Goal: Information Seeking & Learning: Learn about a topic

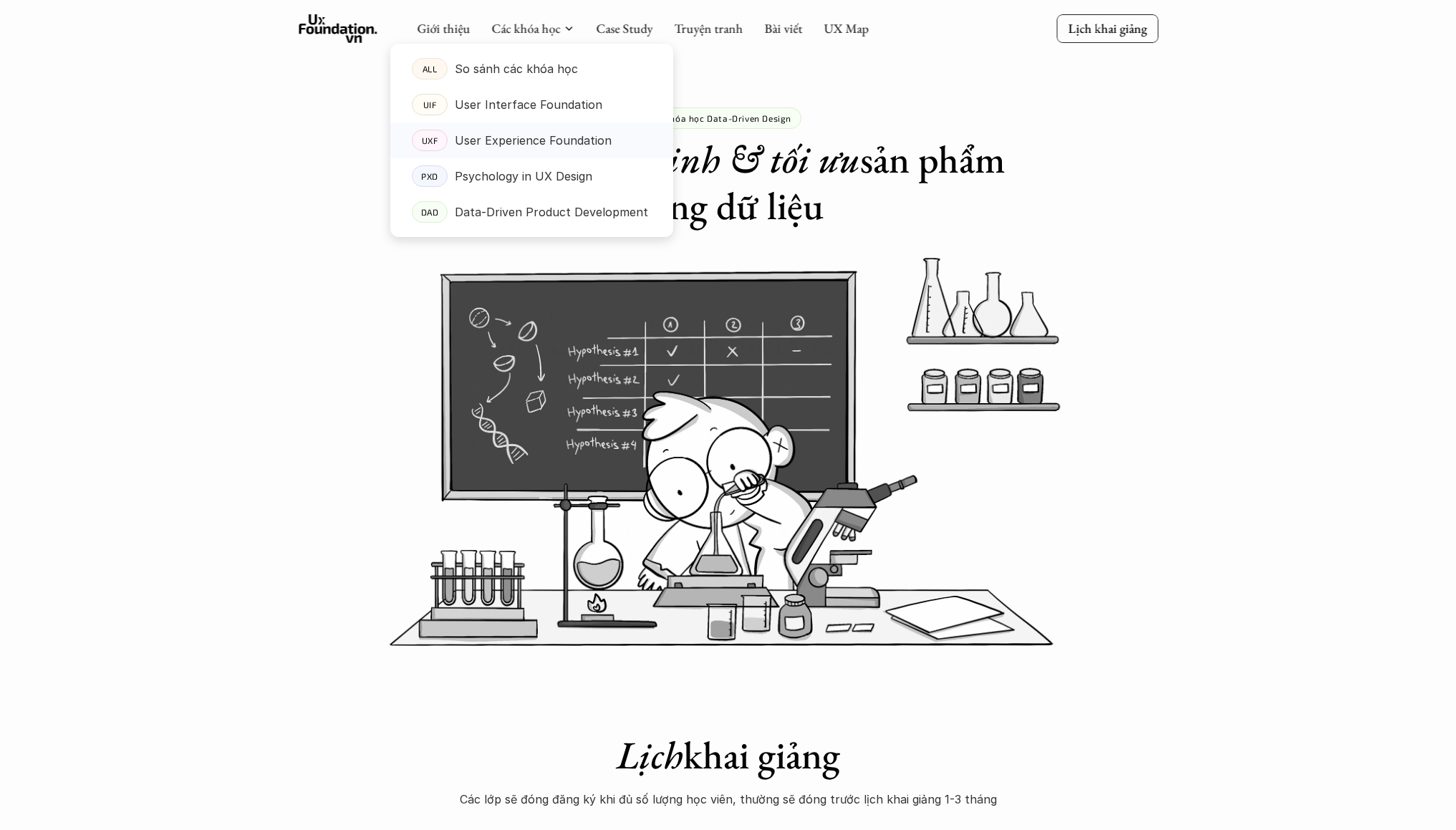
click at [560, 148] on p "User Experience Foundation" at bounding box center [533, 140] width 157 height 22
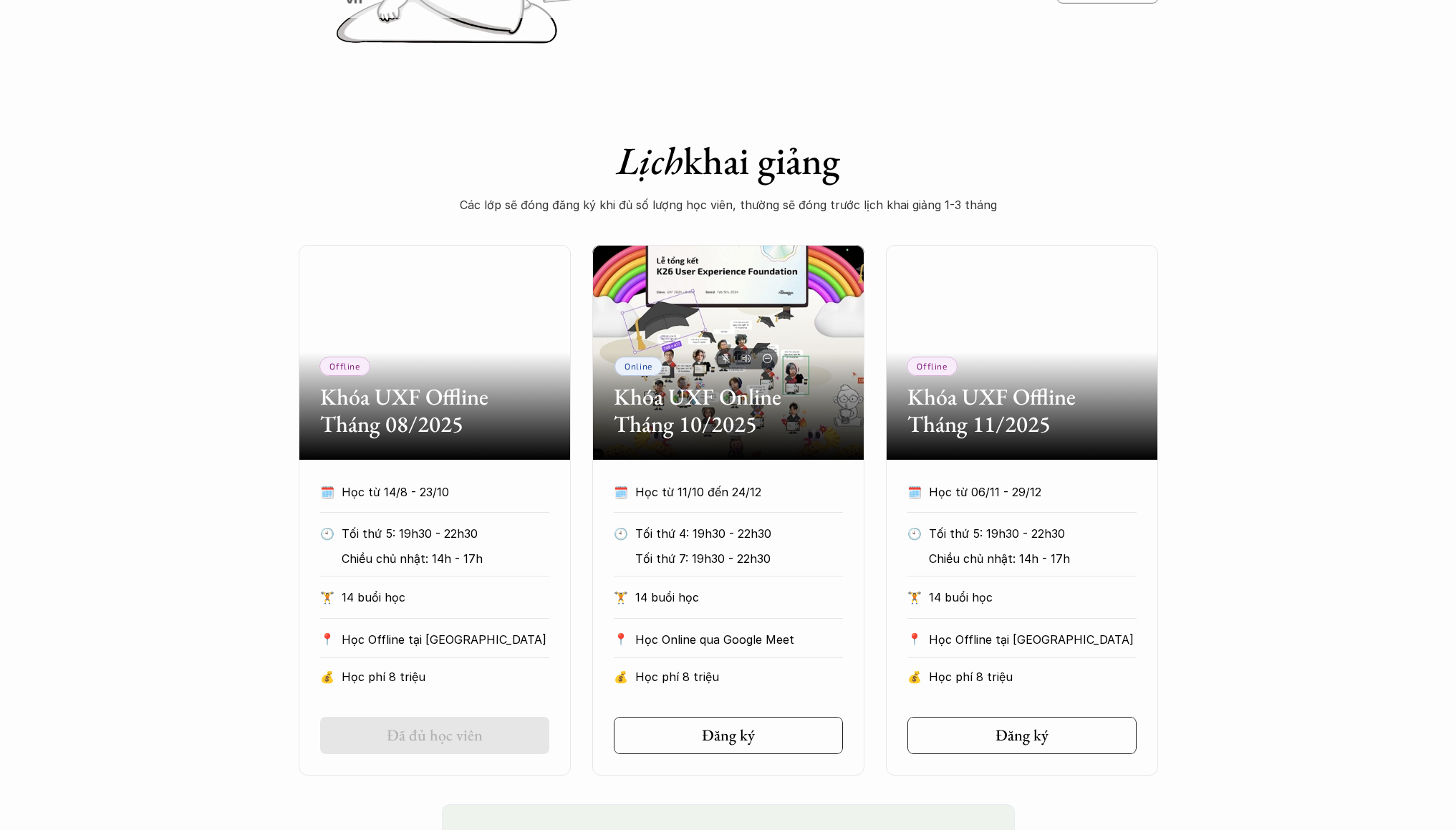
scroll to position [456, 0]
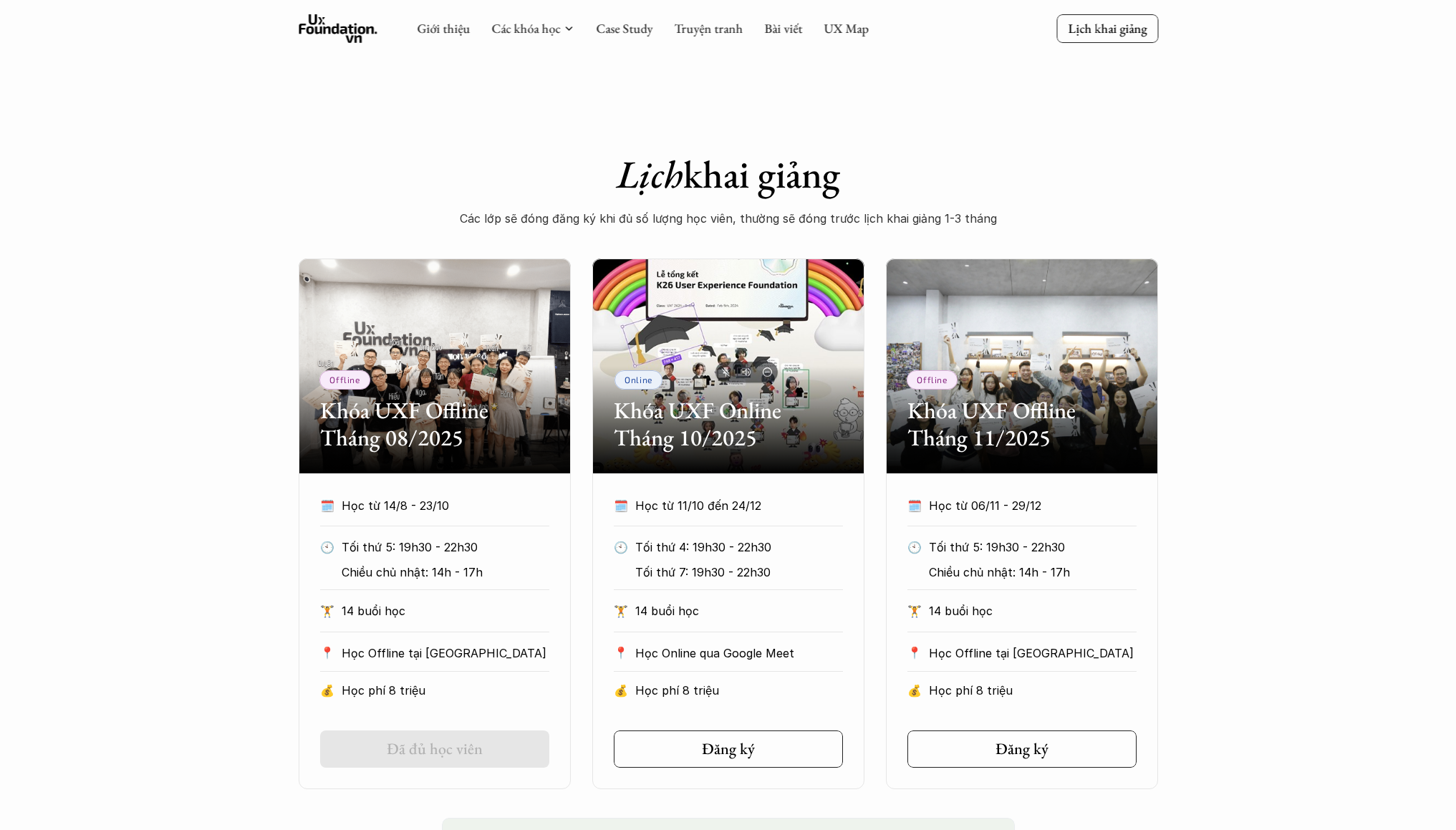
click at [503, 135] on div "Lịch khai giảng Các lớp sẽ đóng đăng ký khi đủ số lượng học viên, thường sẽ đón…" at bounding box center [728, 162] width 573 height 136
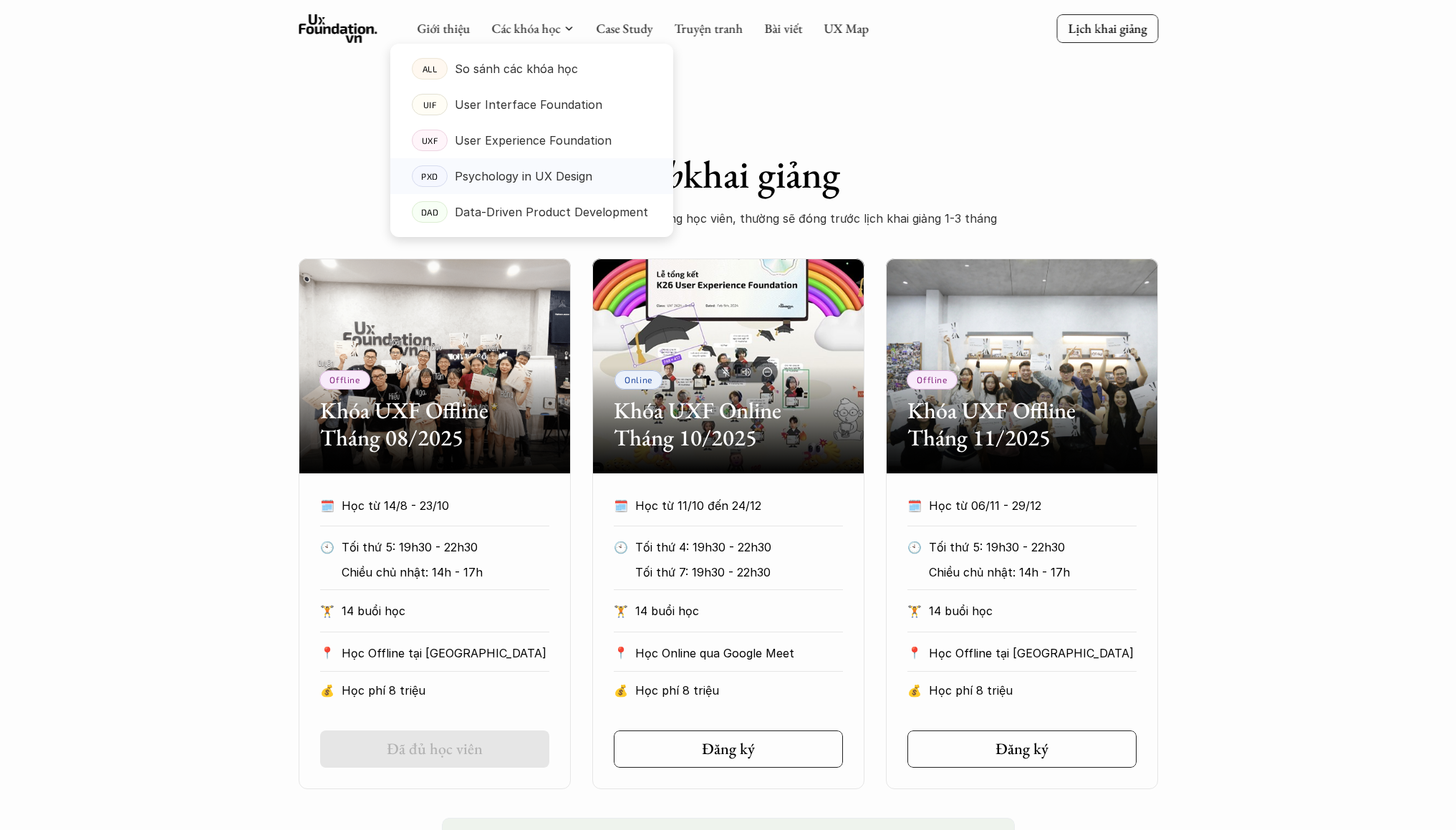
click at [516, 178] on p "Psychology in UX Design" at bounding box center [523, 176] width 138 height 22
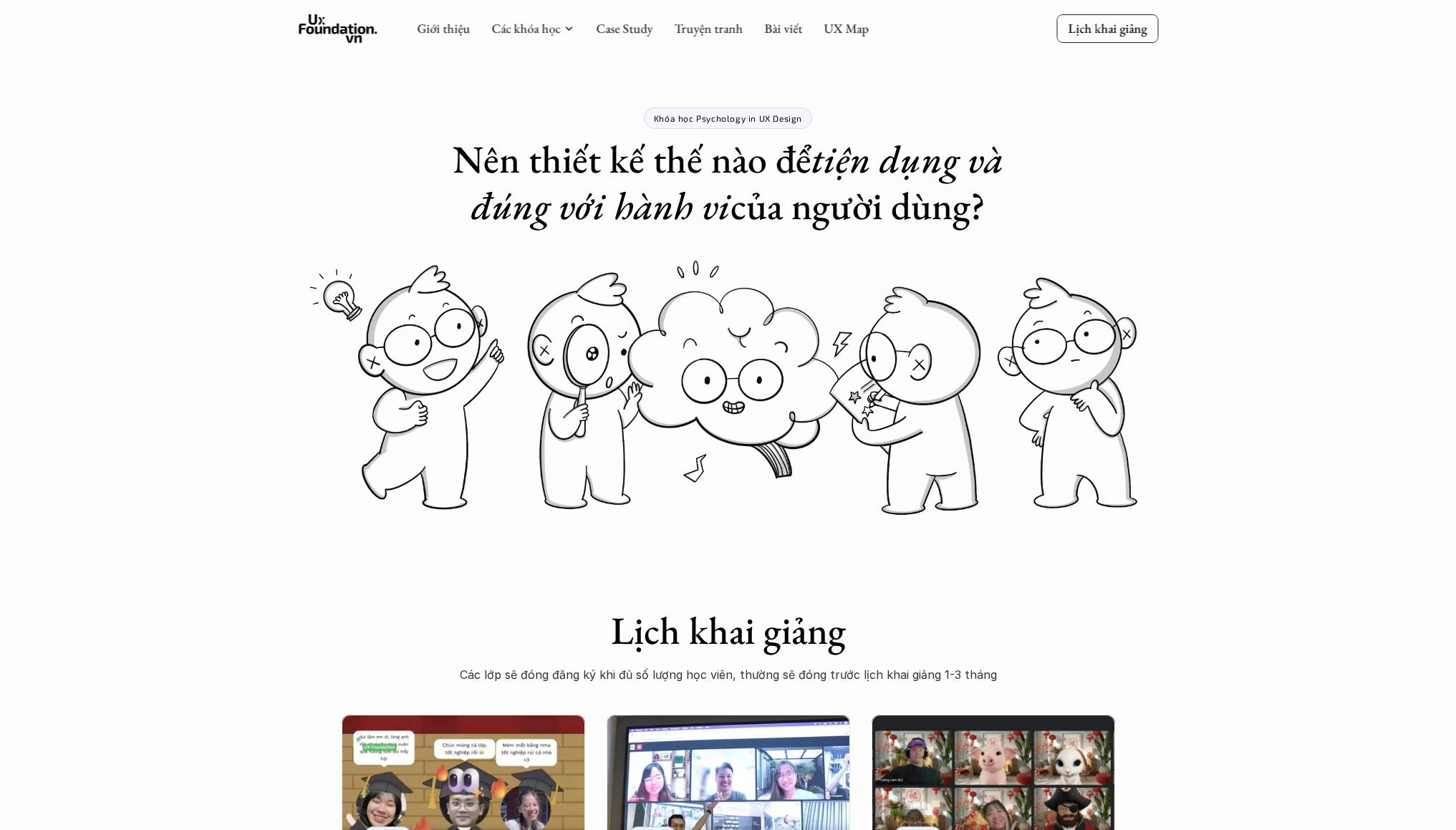
click at [766, 187] on h1 "Nên thiết kế thế nào để tiện dụng và đúng với hành vi của người dùng?" at bounding box center [728, 182] width 573 height 93
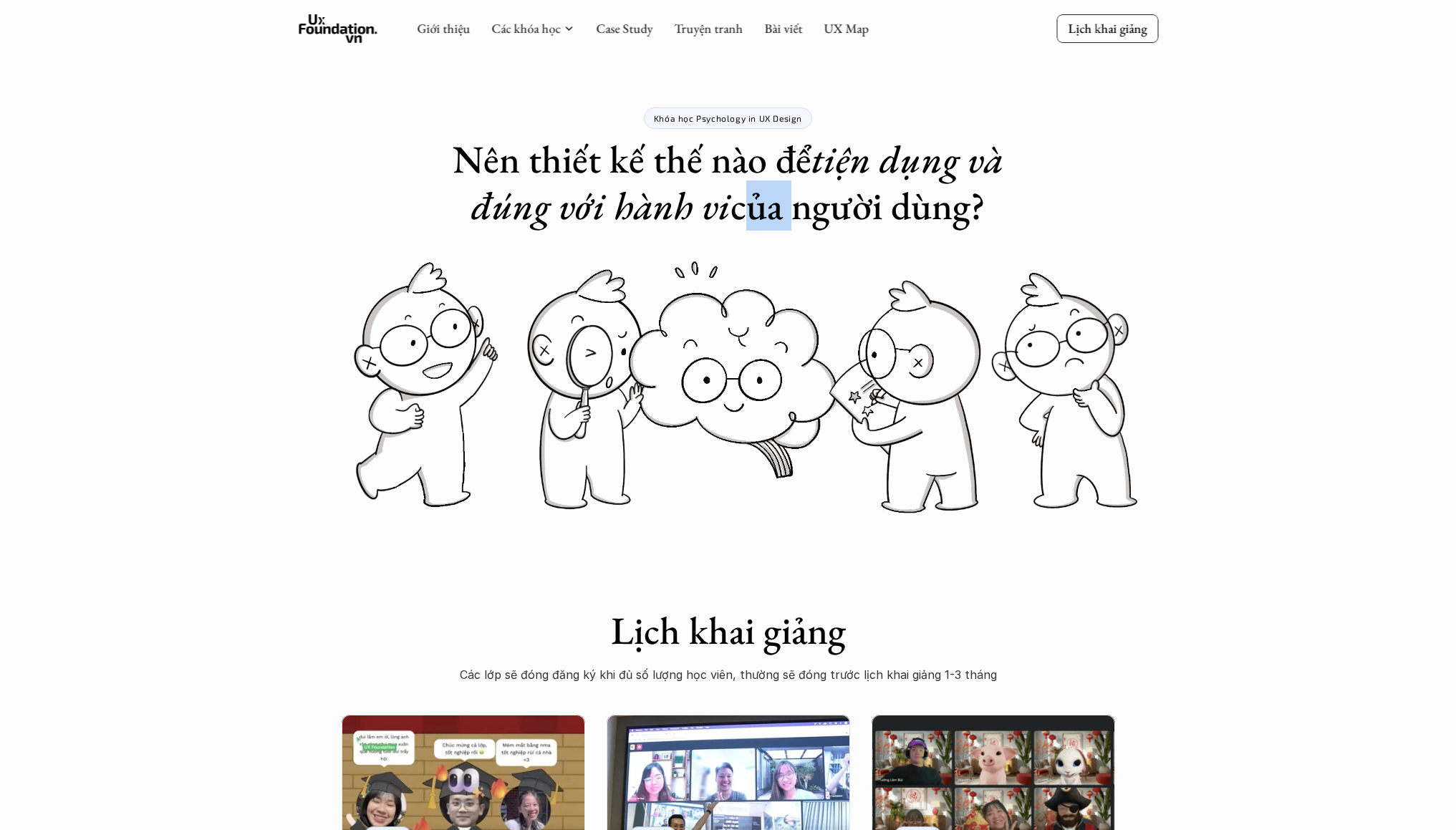
click at [766, 187] on h1 "Nên thiết kế thế nào để tiện dụng và đúng với hành vi của người dùng?" at bounding box center [728, 182] width 573 height 93
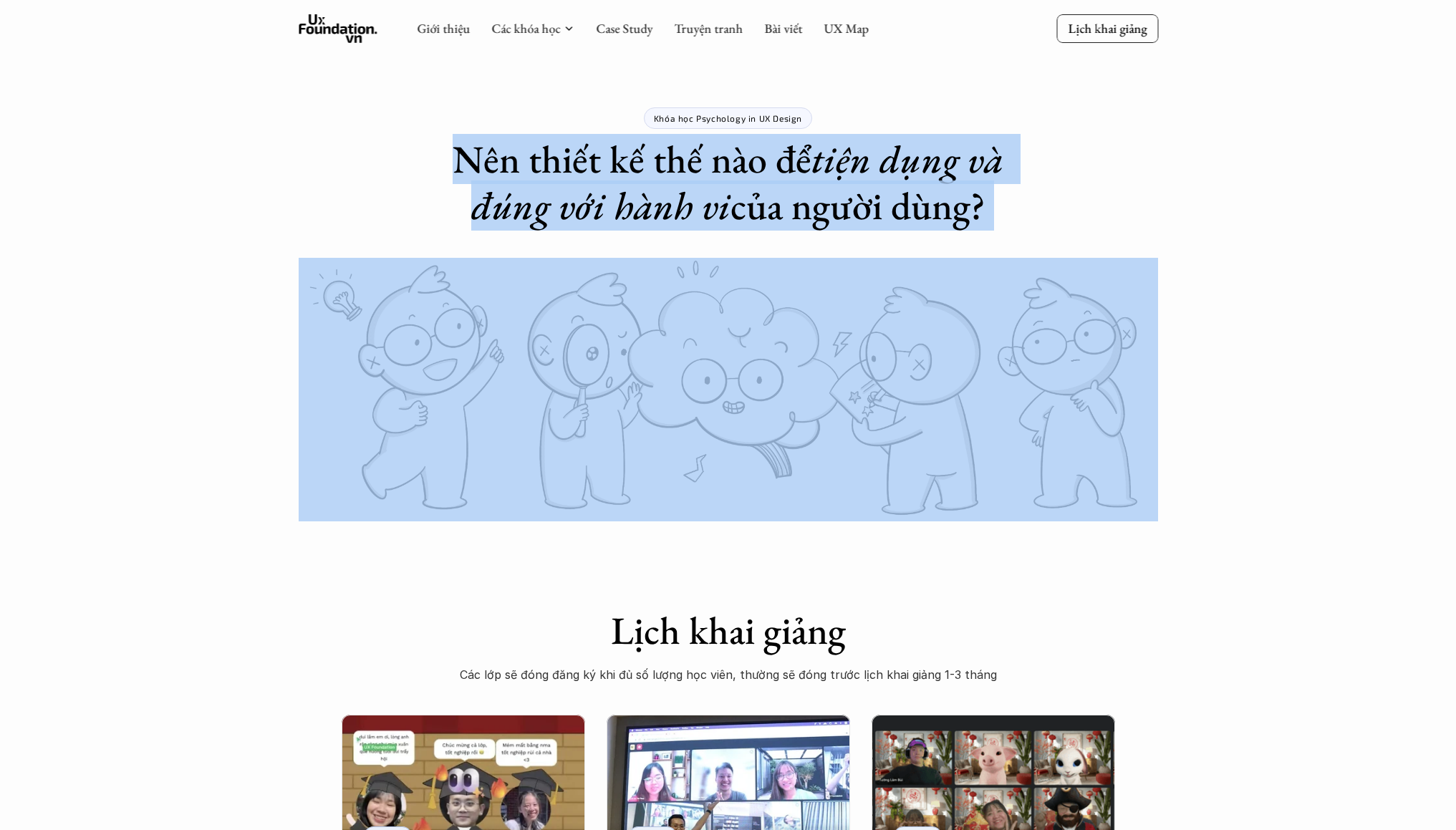
click at [766, 187] on h1 "Nên thiết kế thế nào để tiện dụng và đúng với hành vi của người dùng?" at bounding box center [728, 182] width 573 height 93
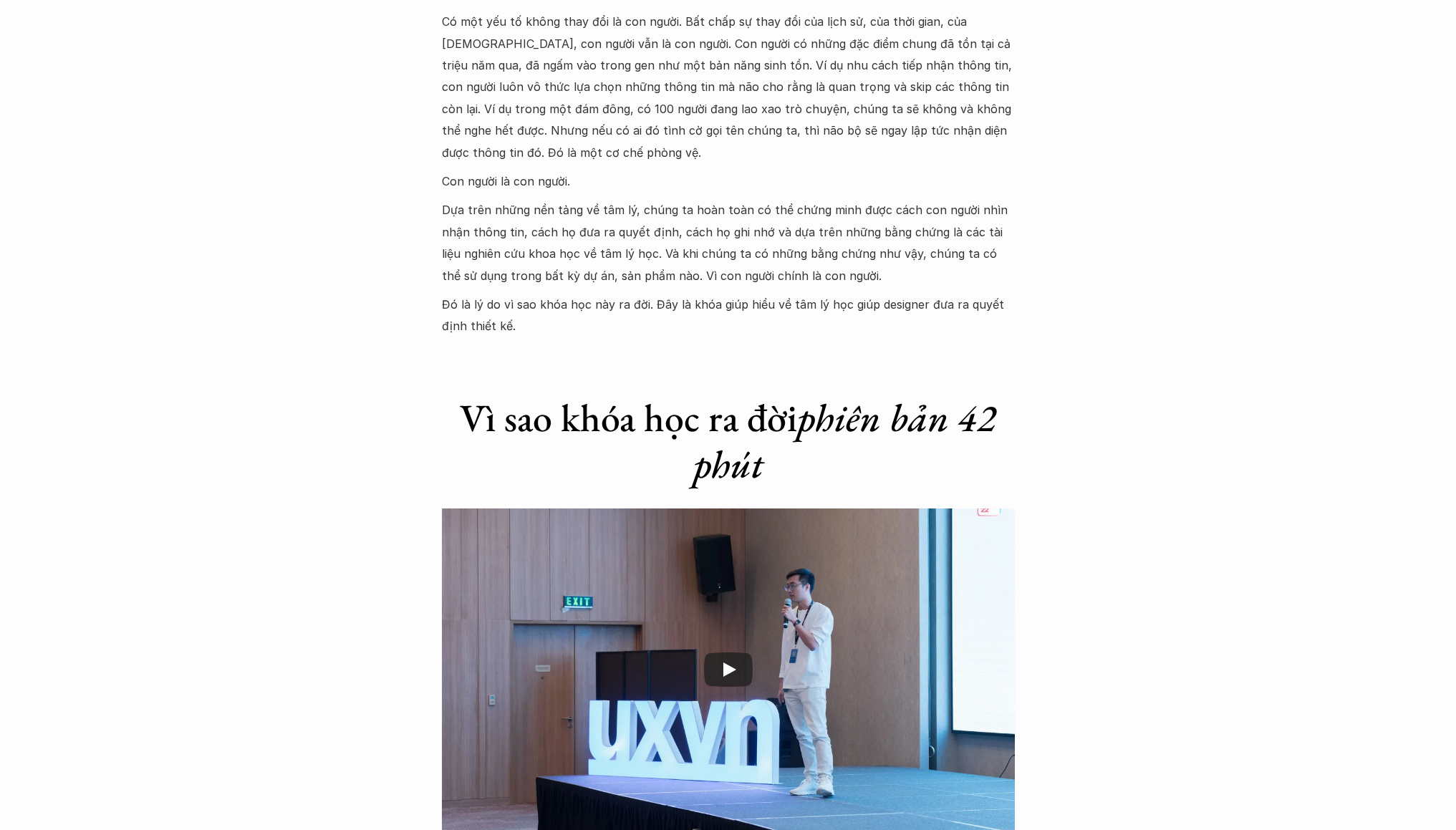
scroll to position [2014, 0]
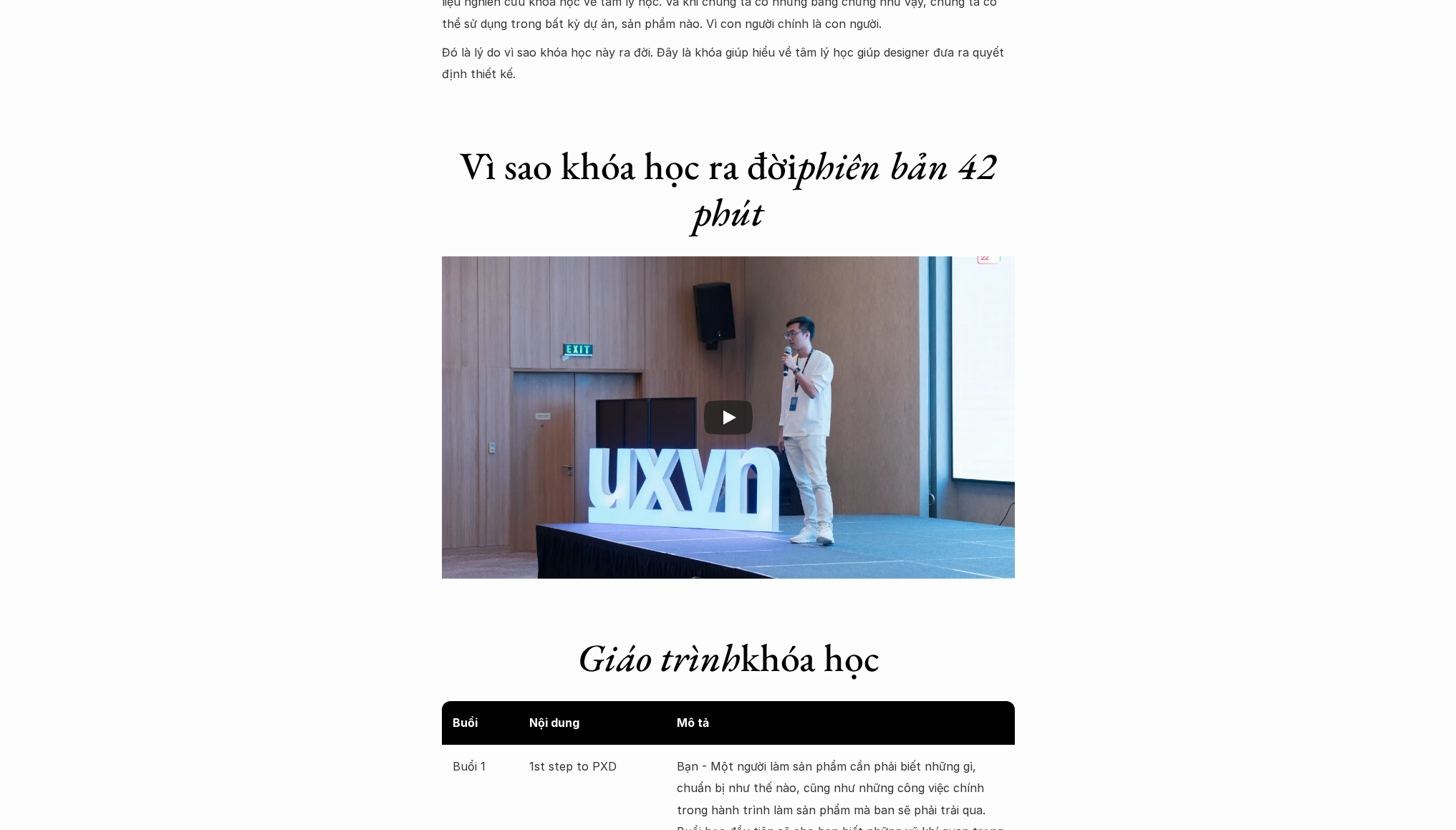
click at [650, 160] on h1 "Vì sao khóa học ra đời phiên bản 42 phút" at bounding box center [728, 189] width 573 height 93
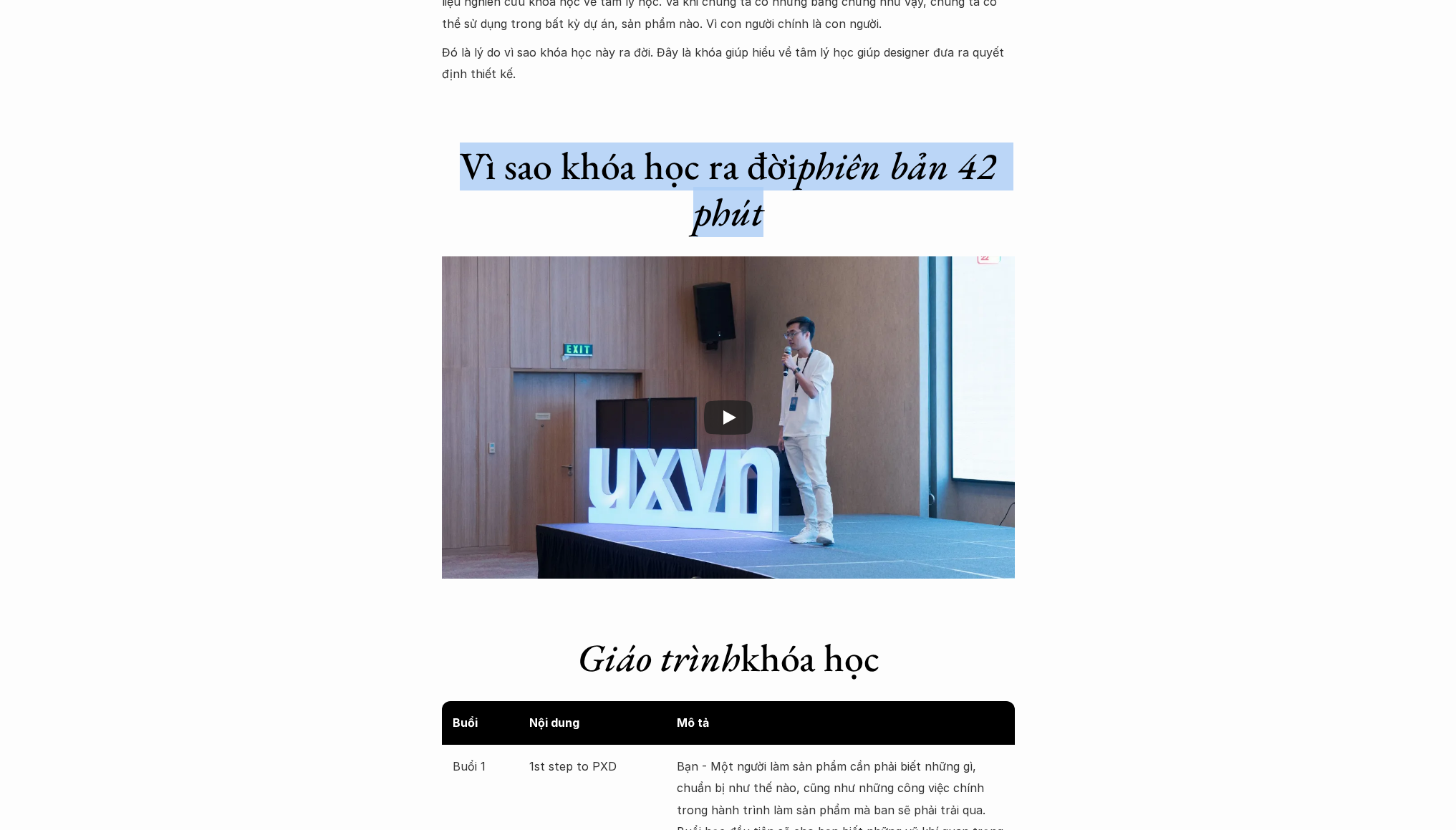
click at [650, 160] on h1 "Vì sao khóa học ra đời phiên bản 42 phút" at bounding box center [728, 189] width 573 height 93
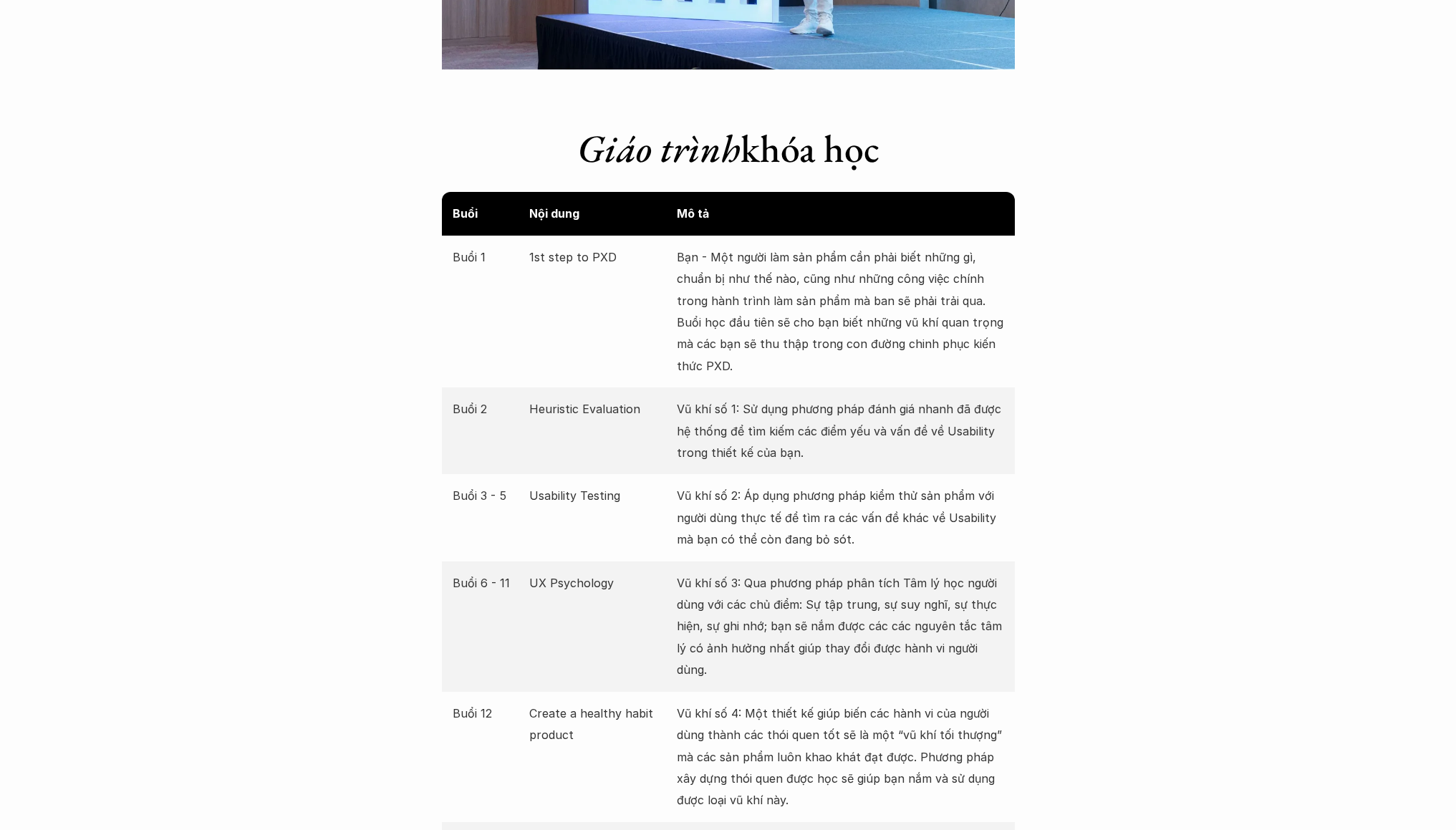
scroll to position [2532, 0]
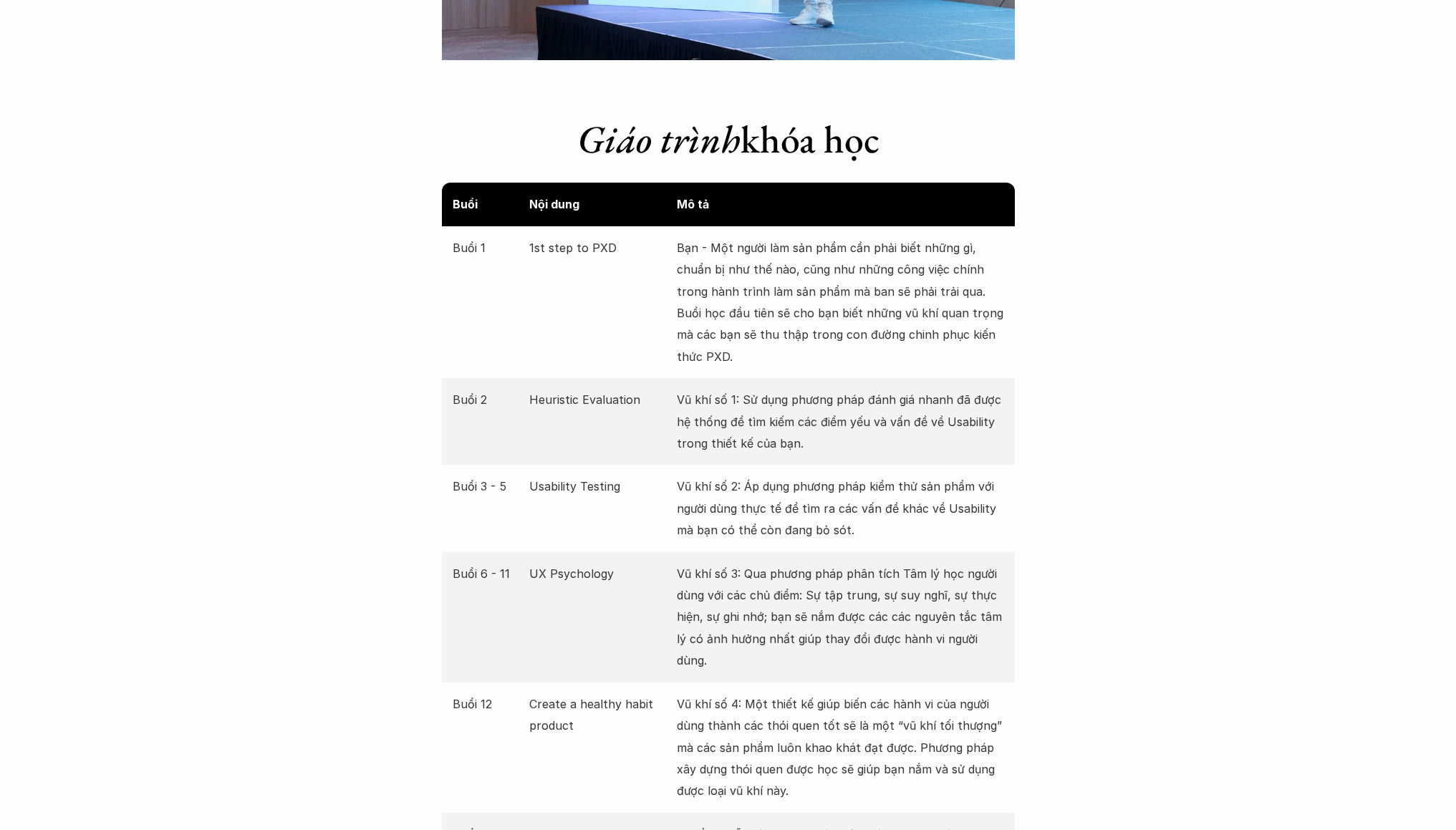
click at [617, 487] on p "Usability Testing" at bounding box center [599, 486] width 140 height 22
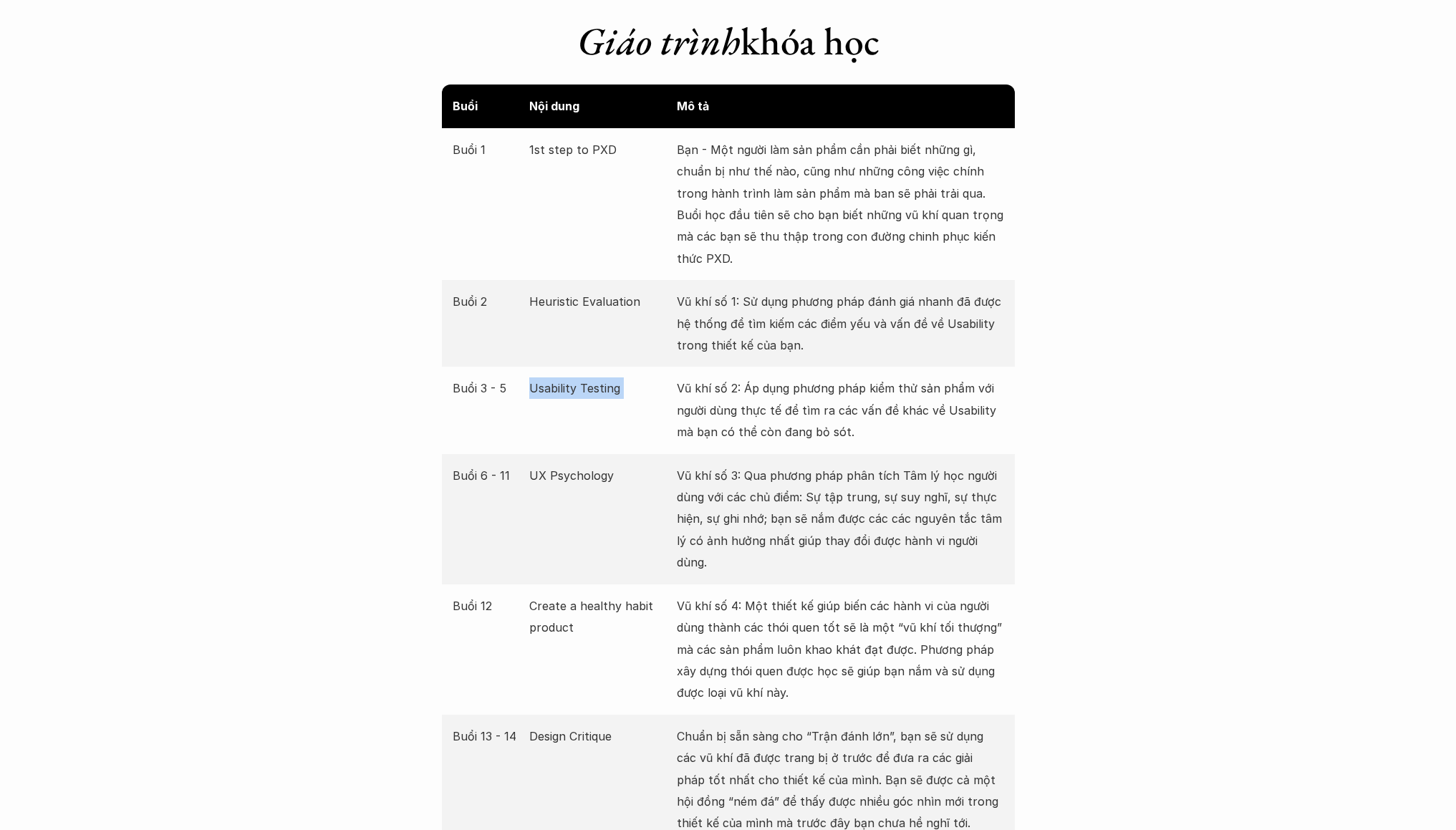
scroll to position [2670, 0]
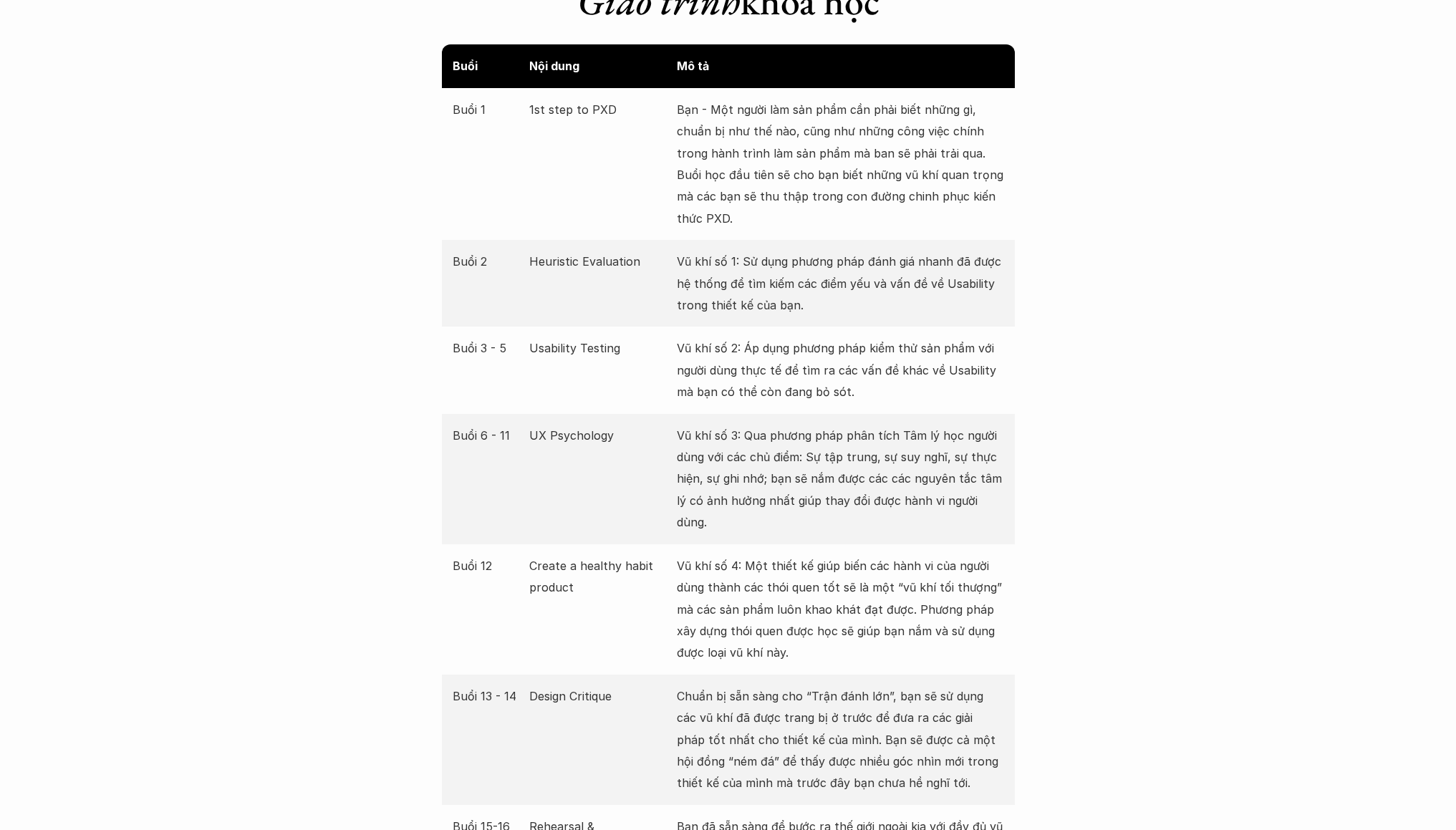
click at [584, 440] on p "UX Psychology" at bounding box center [599, 435] width 140 height 22
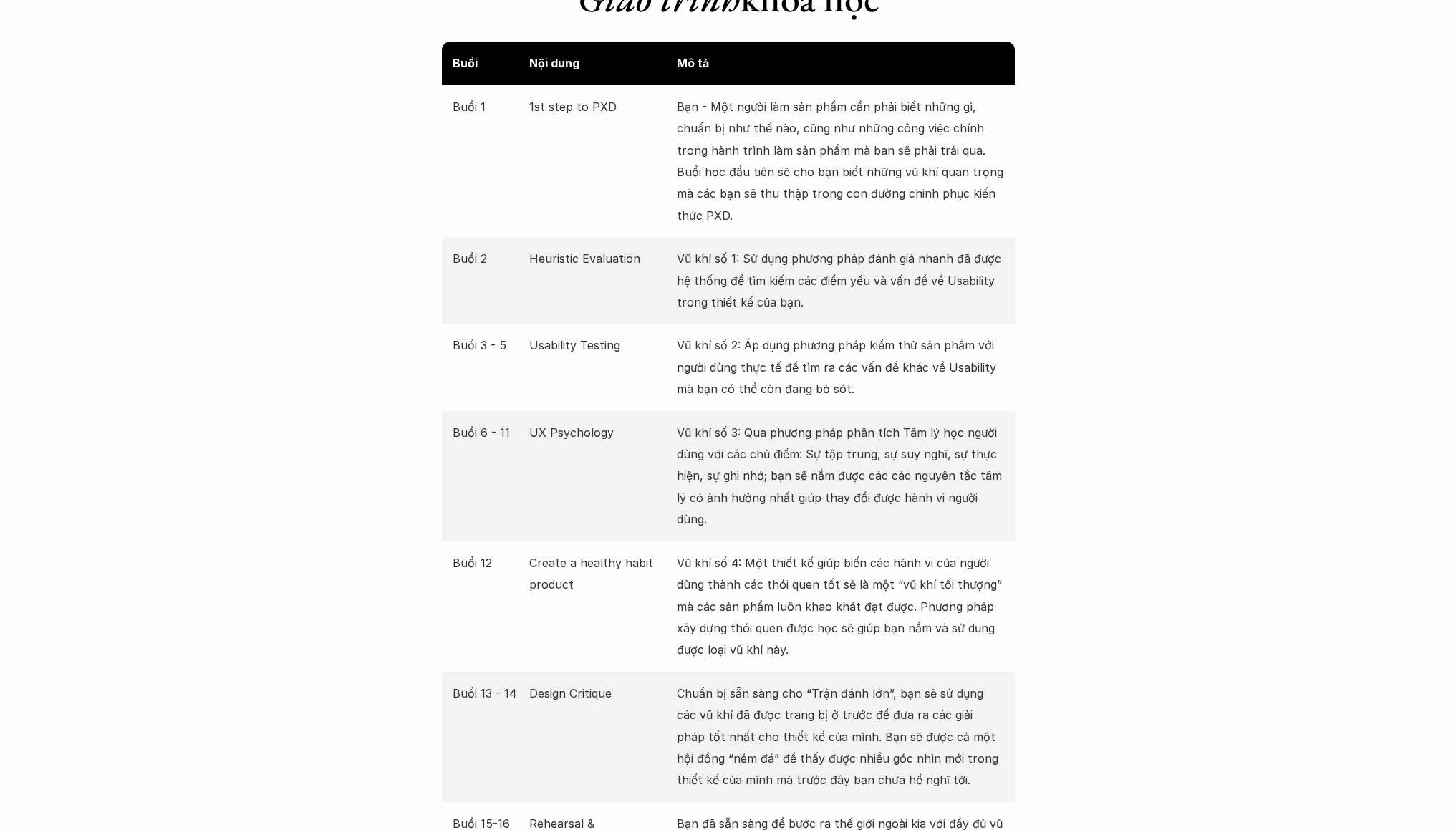
click at [608, 552] on p "Create a healthy habit product" at bounding box center [599, 574] width 140 height 44
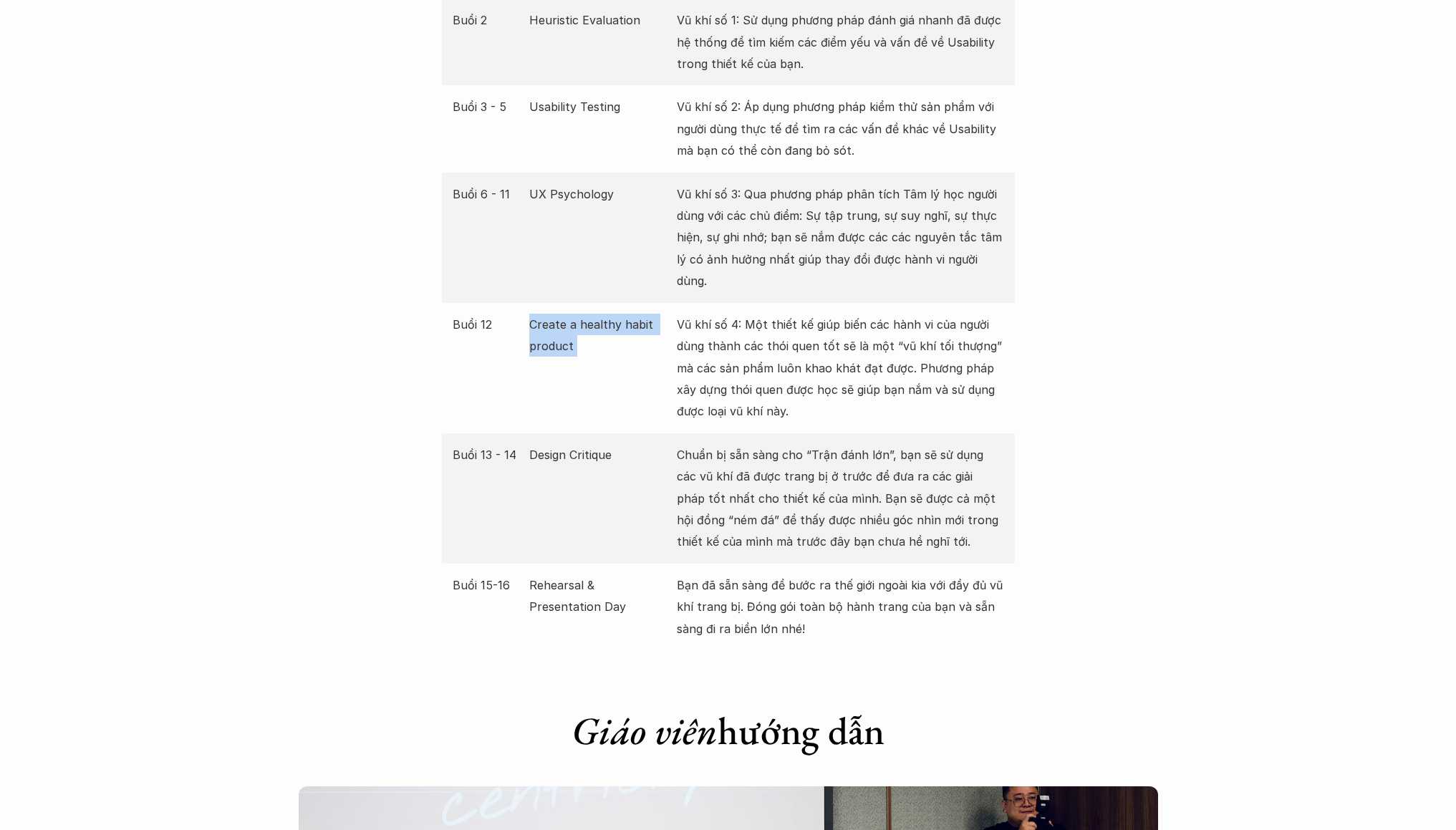
scroll to position [2913, 0]
click at [588, 443] on p "Design Critique" at bounding box center [599, 454] width 140 height 22
click at [618, 574] on p "Rehearsal & Presentation Day" at bounding box center [599, 595] width 140 height 44
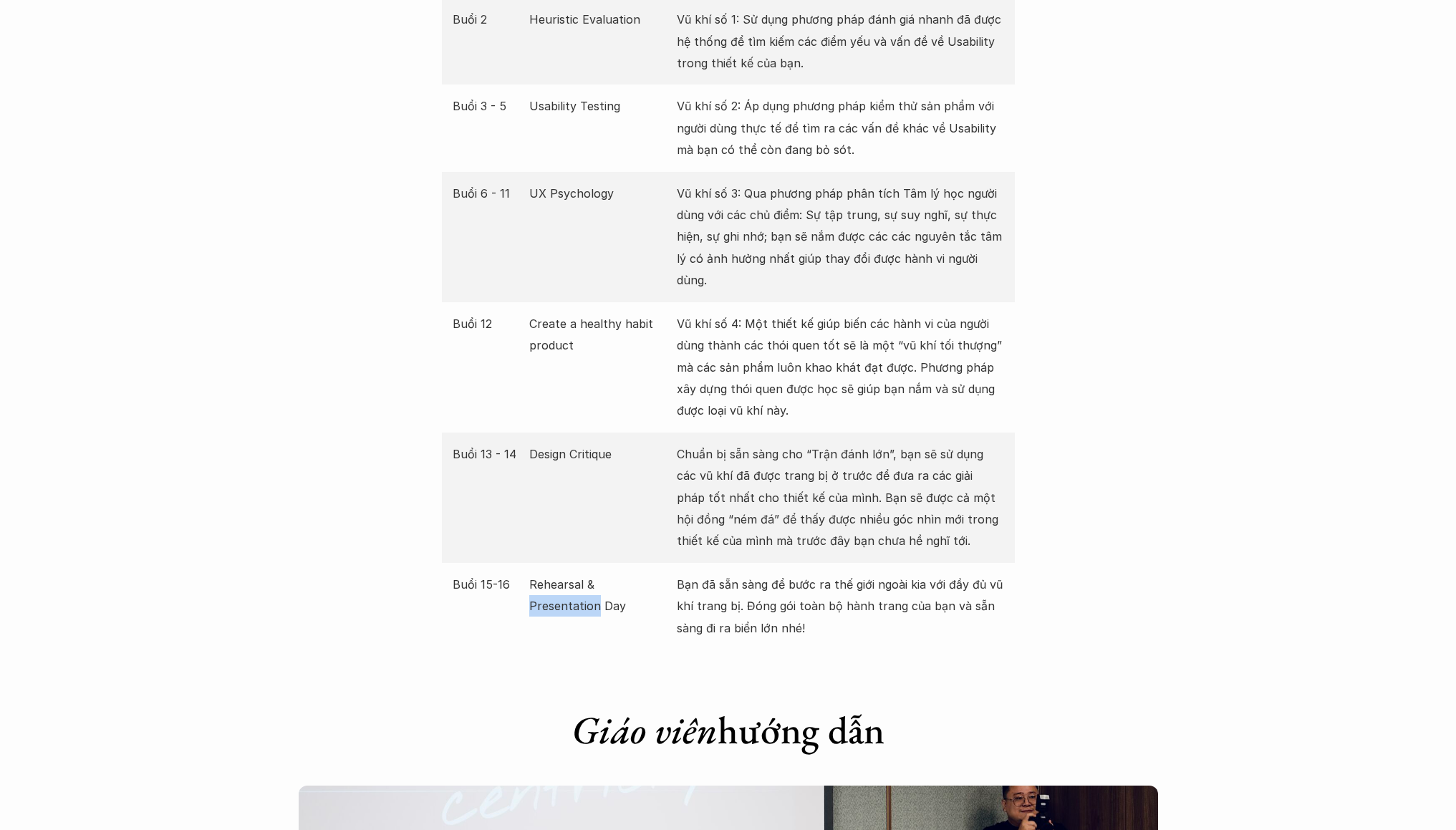
click at [618, 574] on p "Rehearsal & Presentation Day" at bounding box center [599, 595] width 140 height 44
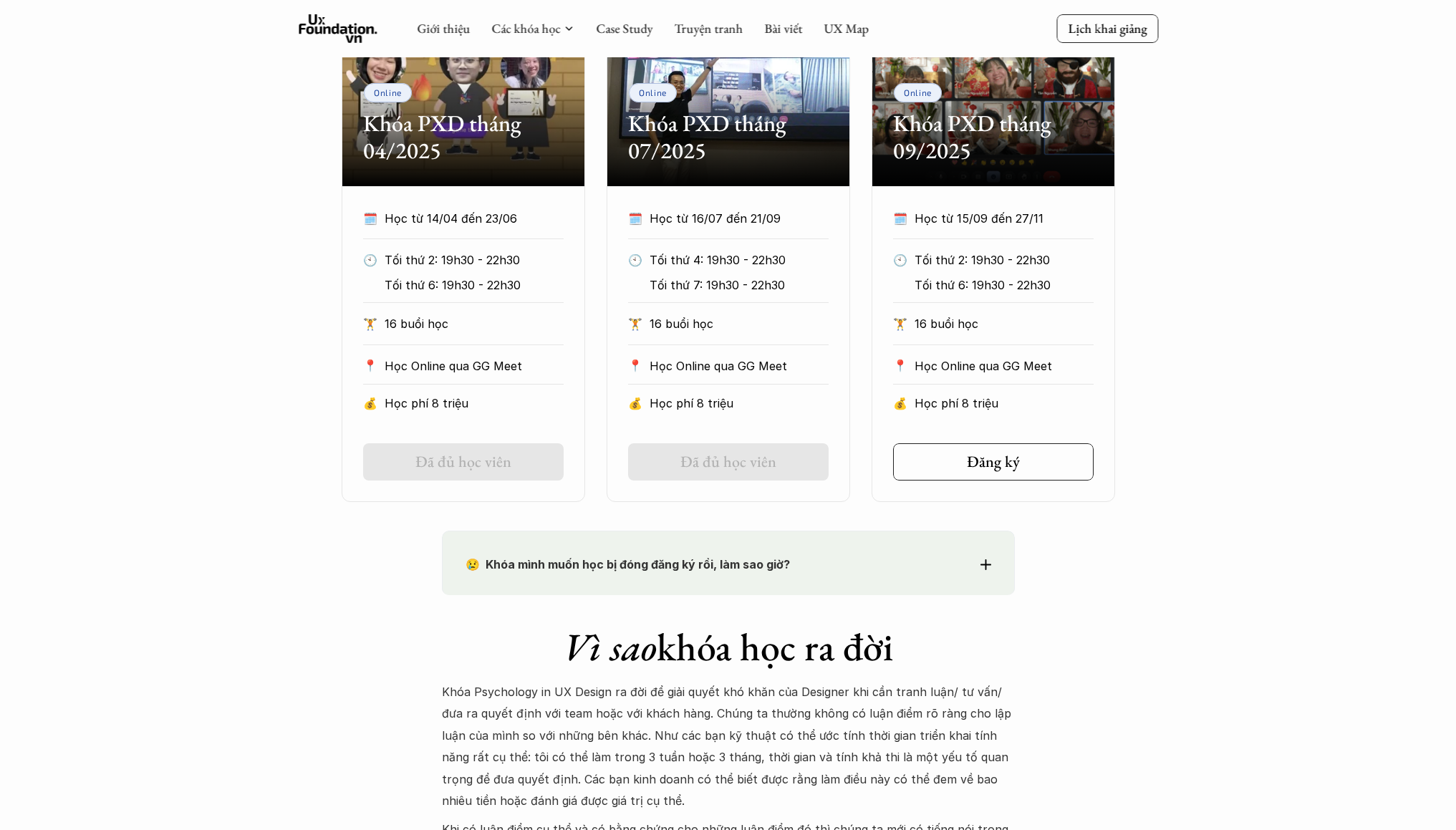
scroll to position [0, 0]
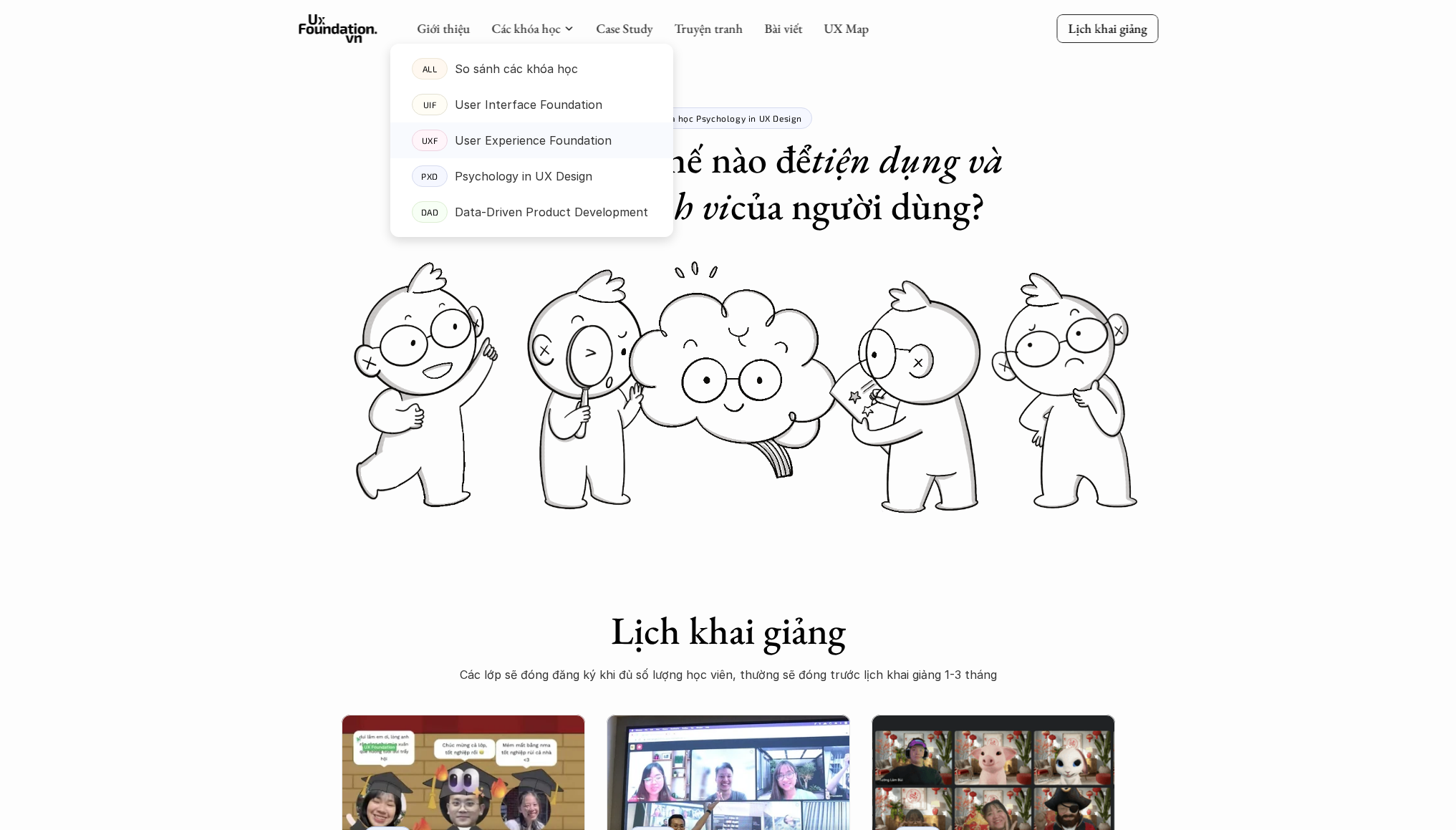
click at [574, 146] on p "User Experience Foundation" at bounding box center [533, 140] width 157 height 22
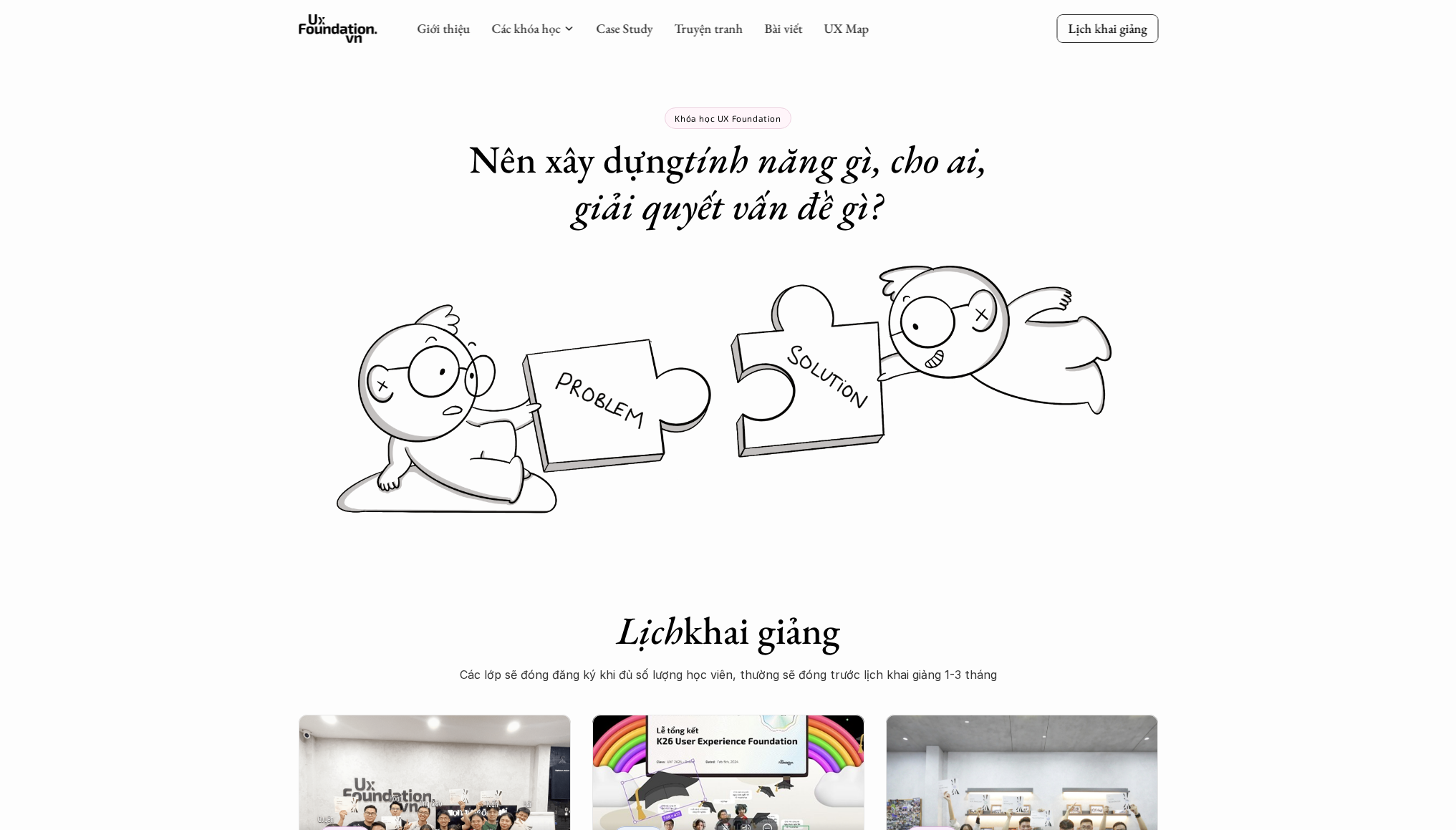
click at [507, 158] on h1 "Nên xây dựng tính năng gì, cho ai, giải quyết vấn đề gì?" at bounding box center [728, 182] width 573 height 93
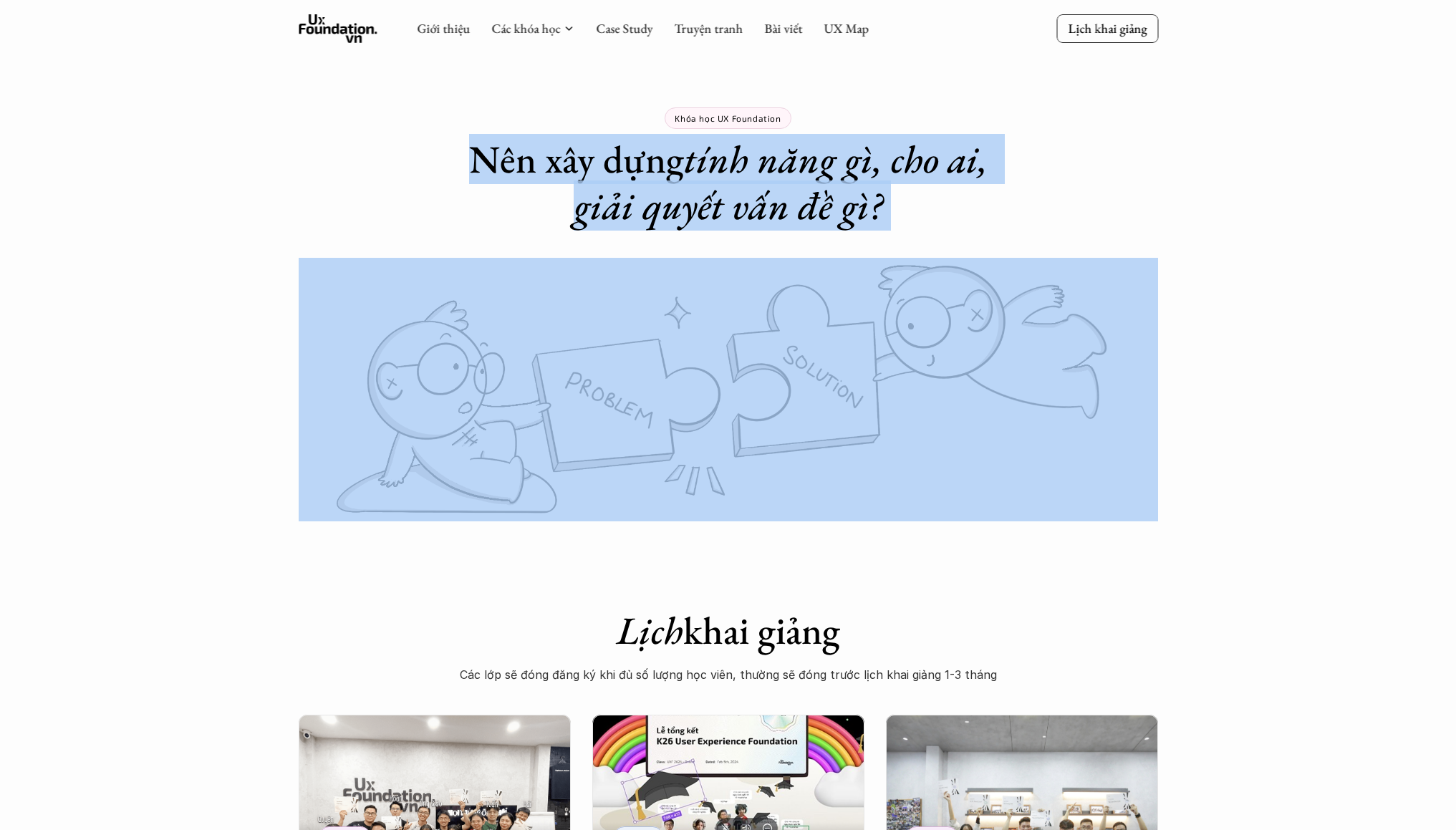
click at [507, 158] on h1 "Nên xây dựng tính năng gì, cho ai, giải quyết vấn đề gì?" at bounding box center [728, 182] width 573 height 93
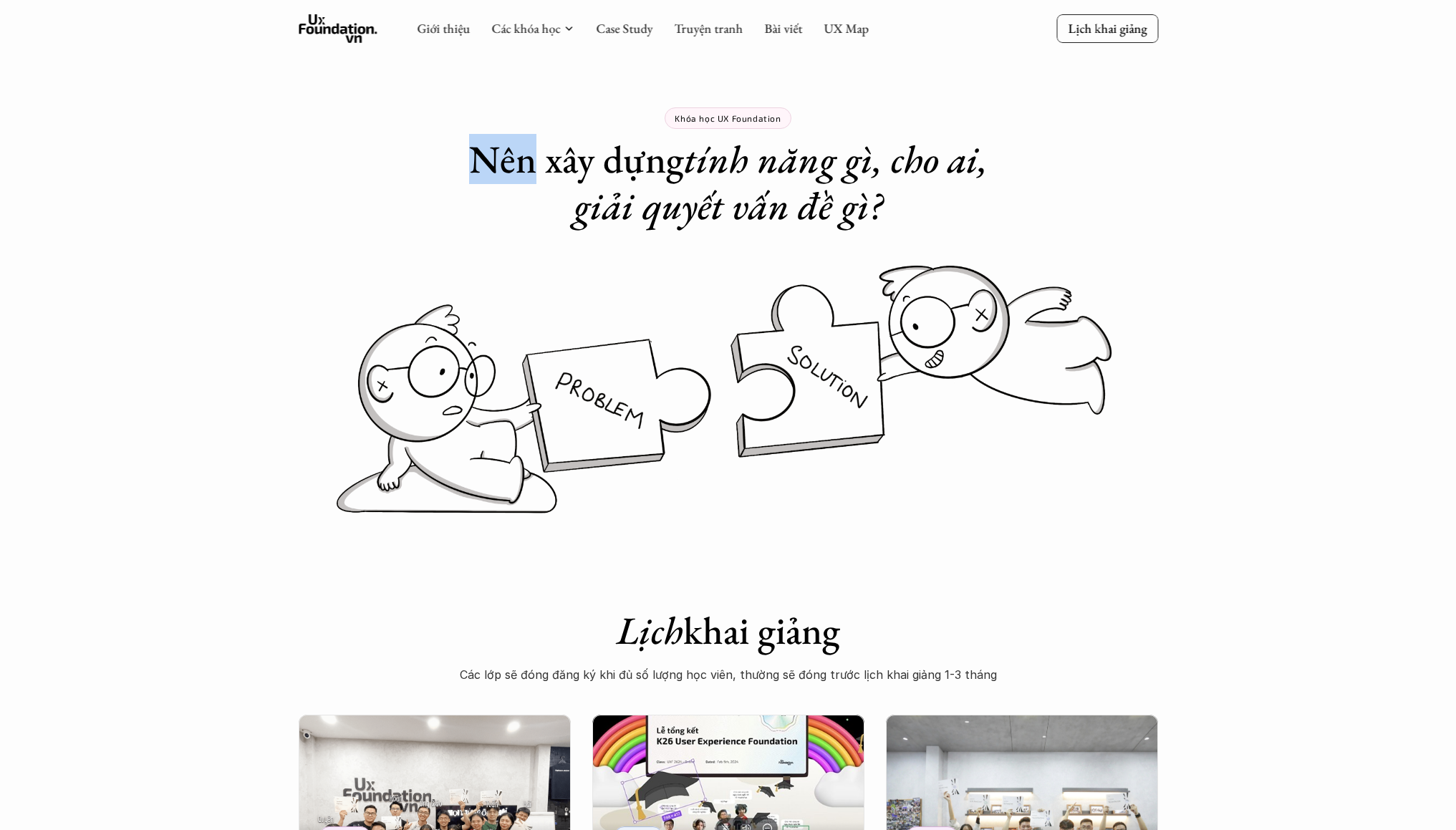
click at [507, 158] on h1 "Nên xây dựng tính năng gì, cho ai, giải quyết vấn đề gì?" at bounding box center [728, 182] width 573 height 93
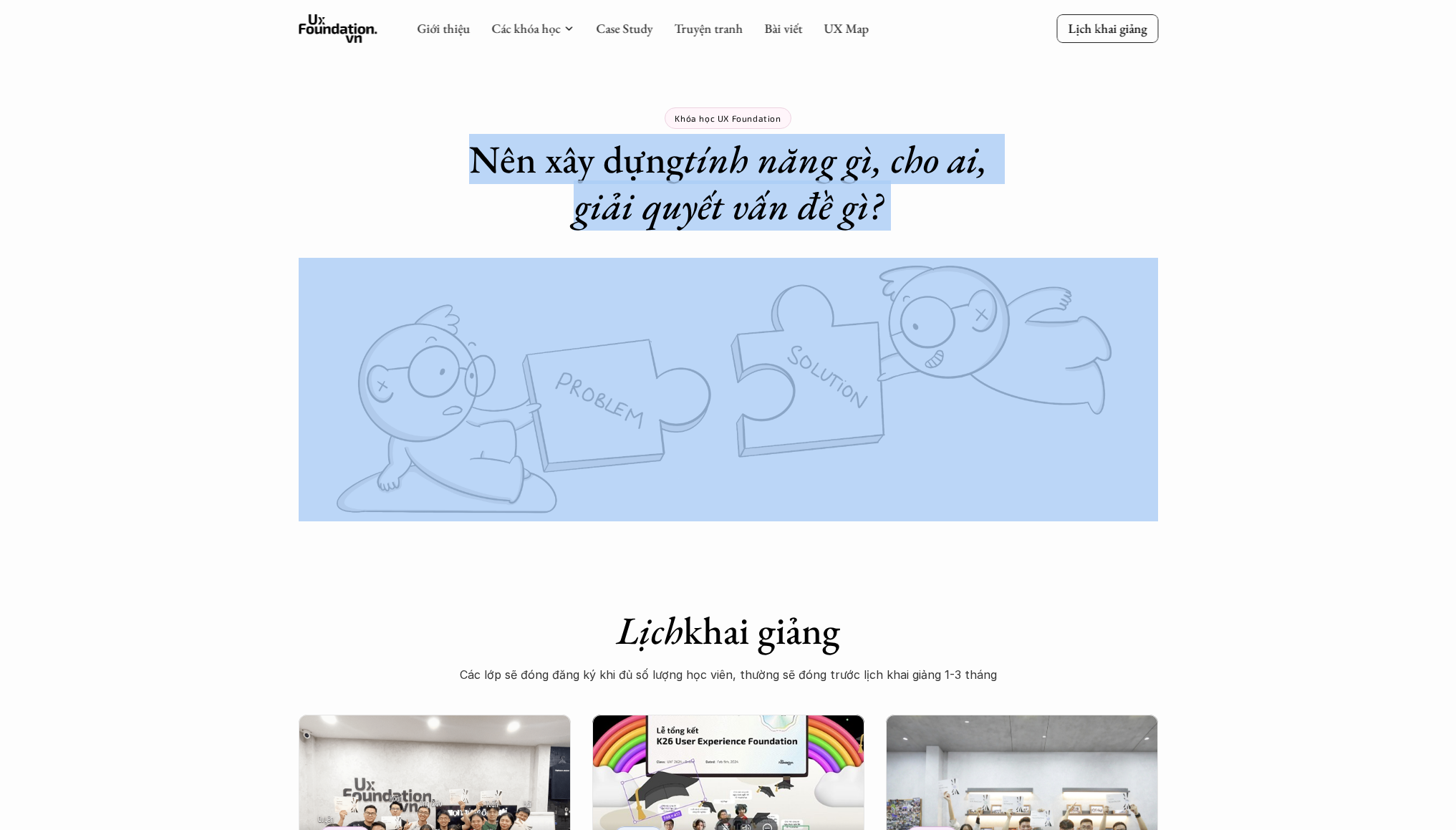
click at [507, 158] on h1 "Nên xây dựng tính năng gì, cho ai, giải quyết vấn đề gì?" at bounding box center [728, 182] width 573 height 93
click at [512, 166] on h1 "Nên xây dựng tính năng gì, cho ai, giải quyết vấn đề gì?" at bounding box center [728, 182] width 573 height 93
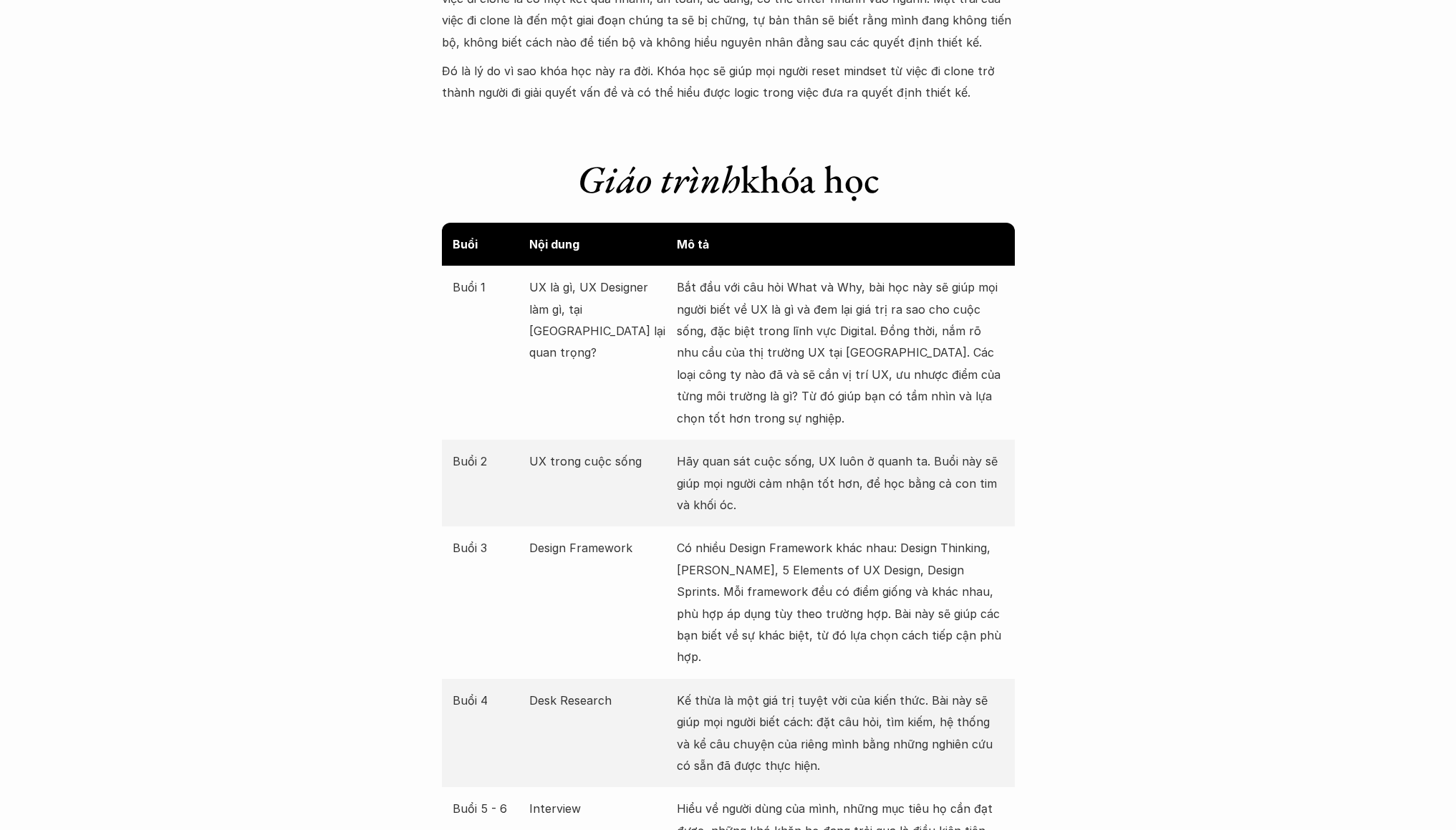
scroll to position [1484, 0]
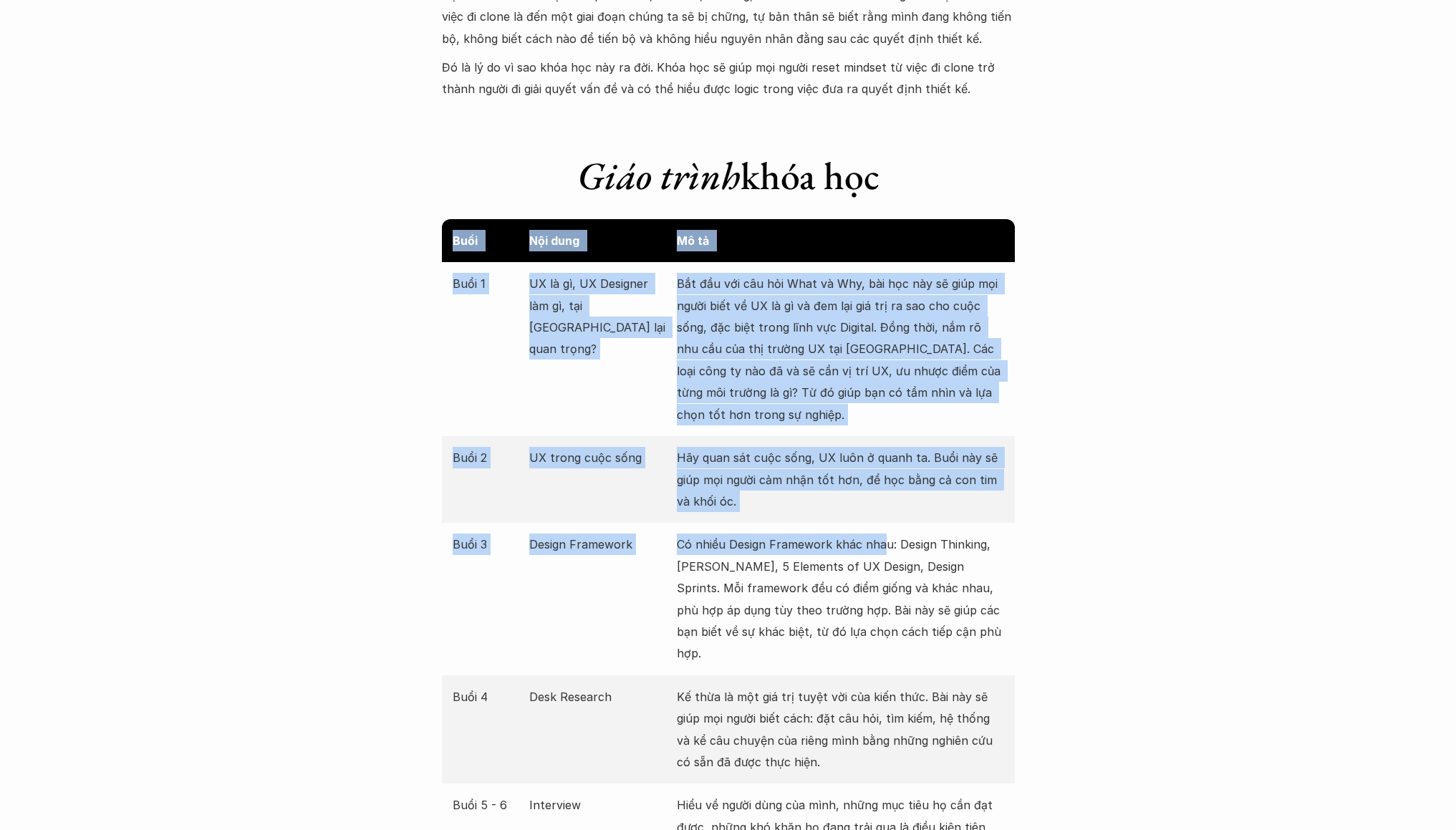
drag, startPoint x: 441, startPoint y: 243, endPoint x: 885, endPoint y: 539, distance: 533.6
click at [885, 539] on div "Buổi Nội dung Mô tả Buổi 1 UX là gì, UX Designer làm gì, tại [GEOGRAPHIC_DATA] …" at bounding box center [728, 816] width 573 height 1194
click at [884, 549] on p "Có nhiều Design Framework khác nhau: Design Thinking, [PERSON_NAME], 5 Elements…" at bounding box center [840, 599] width 327 height 130
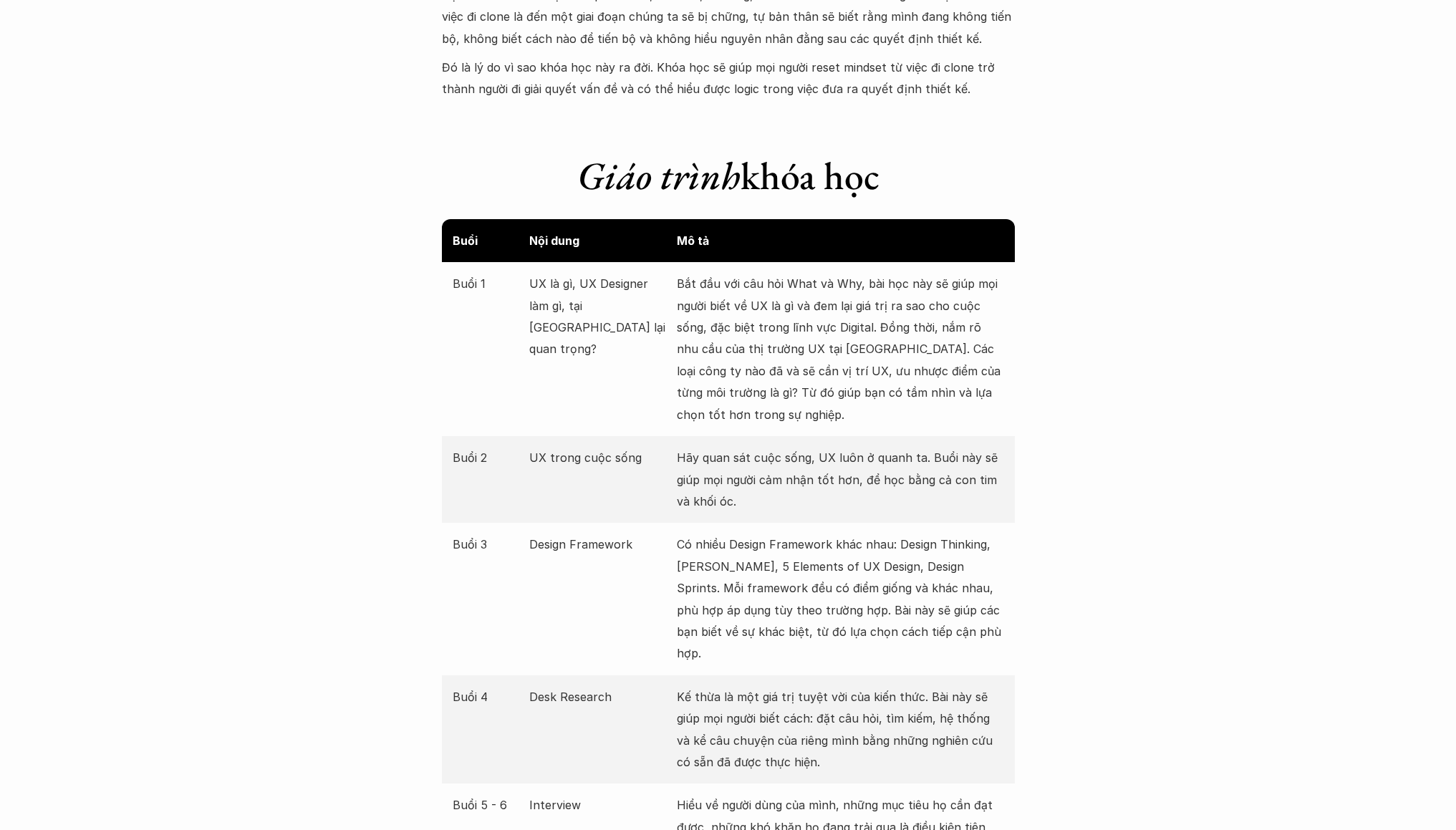
click at [785, 489] on p "Hãy quan sát cuộc sống, UX luôn ở quanh ta. Buổi này sẽ giúp mọi người cảm nhận…" at bounding box center [840, 479] width 327 height 65
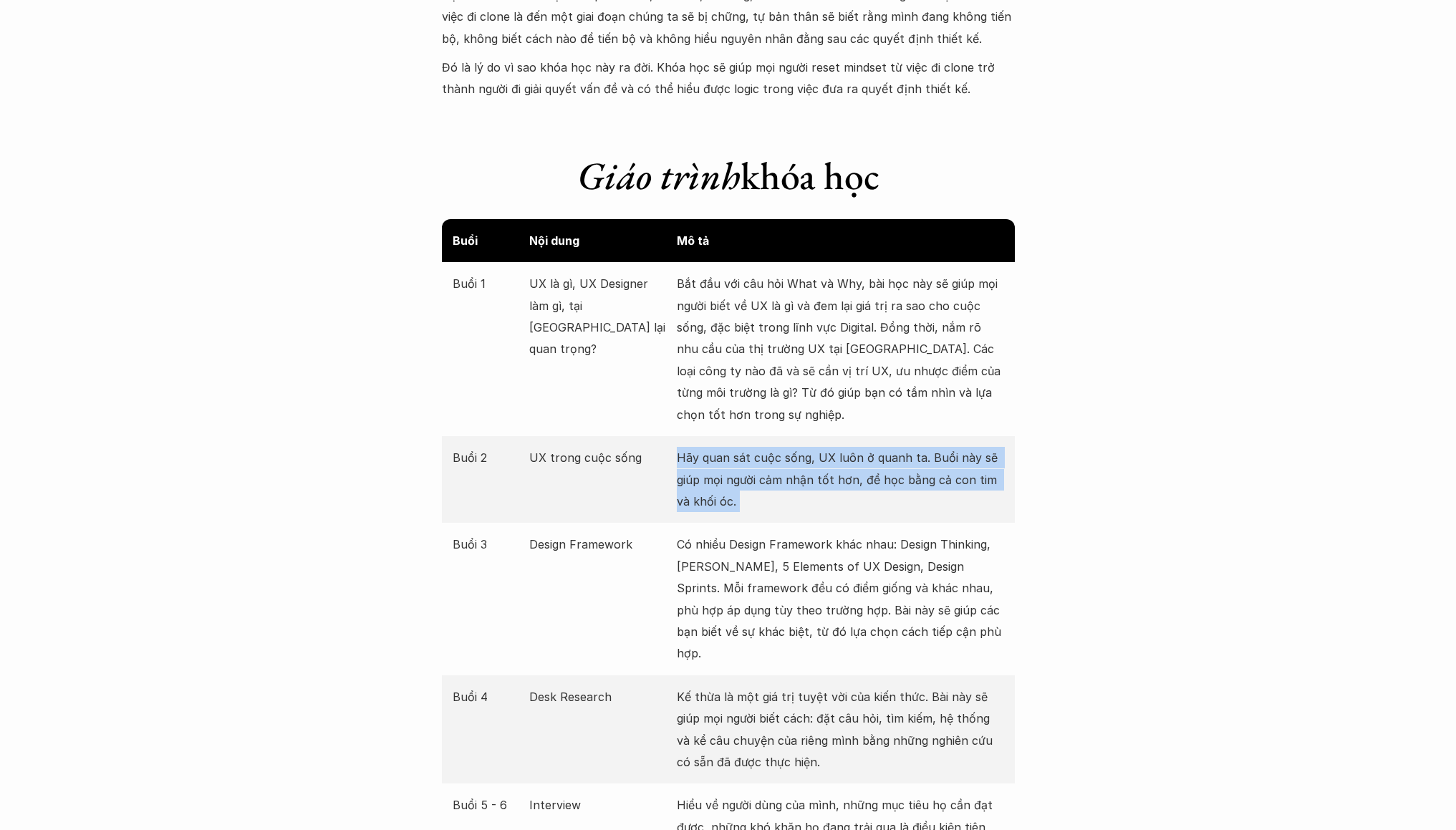
click at [785, 489] on p "Hãy quan sát cuộc sống, UX luôn ở quanh ta. Buổi này sẽ giúp mọi người cảm nhận…" at bounding box center [840, 479] width 327 height 65
click at [784, 493] on p "Hãy quan sát cuộc sống, UX luôn ở quanh ta. Buổi này sẽ giúp mọi người cảm nhận…" at bounding box center [840, 479] width 327 height 65
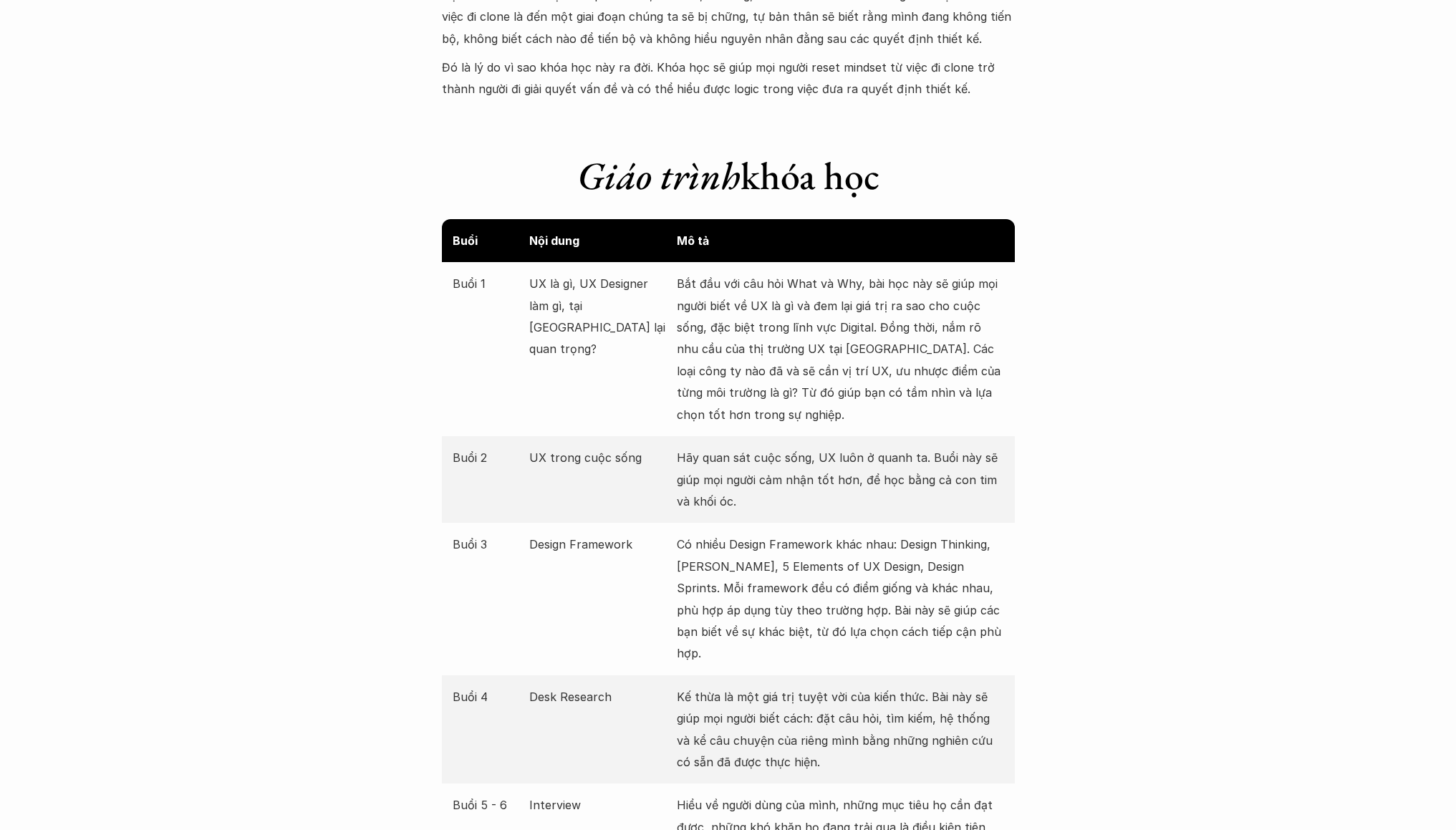
click at [784, 493] on p "Hãy quan sát cuộc sống, UX luôn ở quanh ta. Buổi này sẽ giúp mọi người cảm nhận…" at bounding box center [840, 479] width 327 height 65
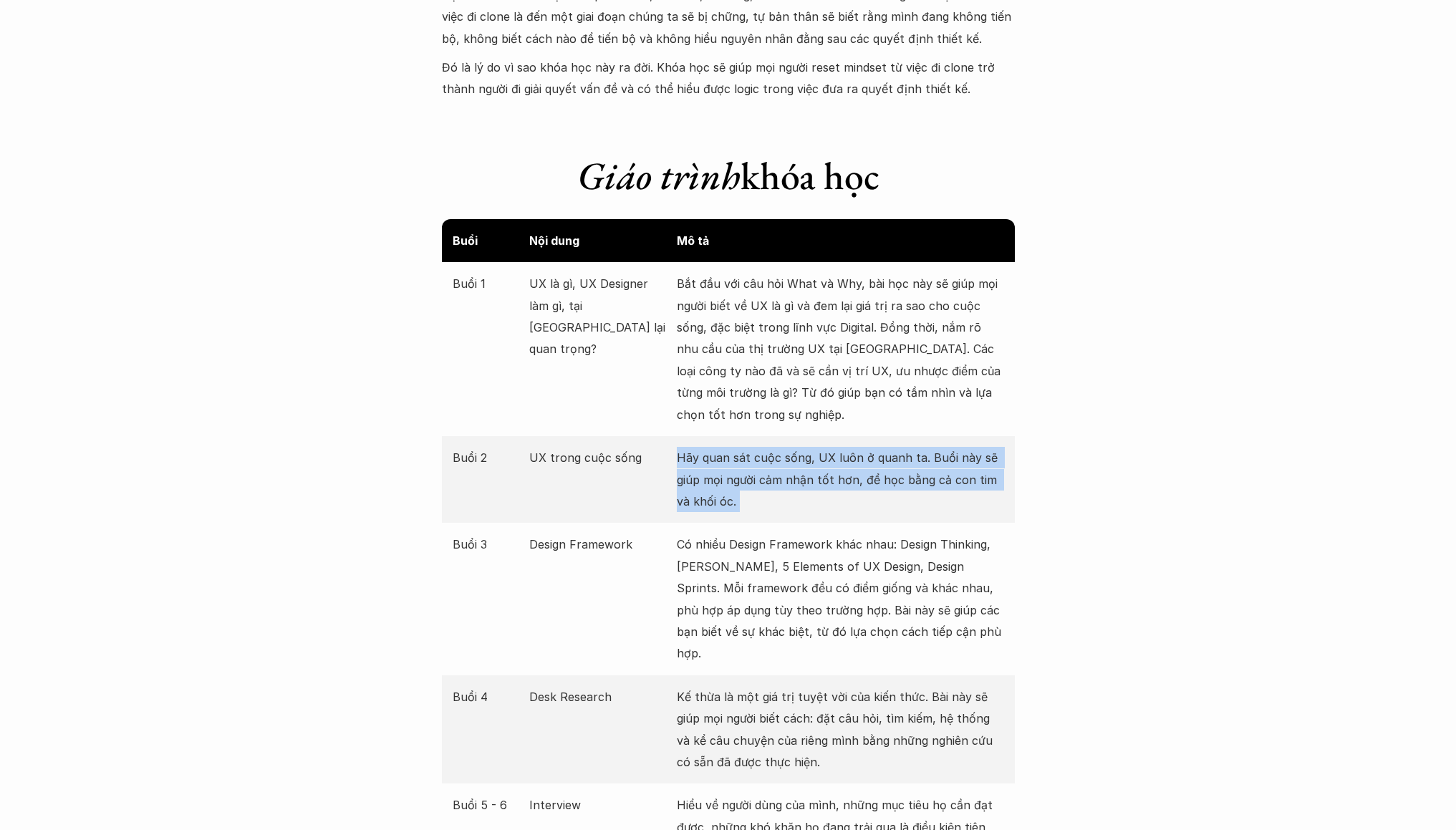
click at [784, 493] on p "Hãy quan sát cuộc sống, UX luôn ở quanh ta. Buổi này sẽ giúp mọi người cảm nhận…" at bounding box center [840, 479] width 327 height 65
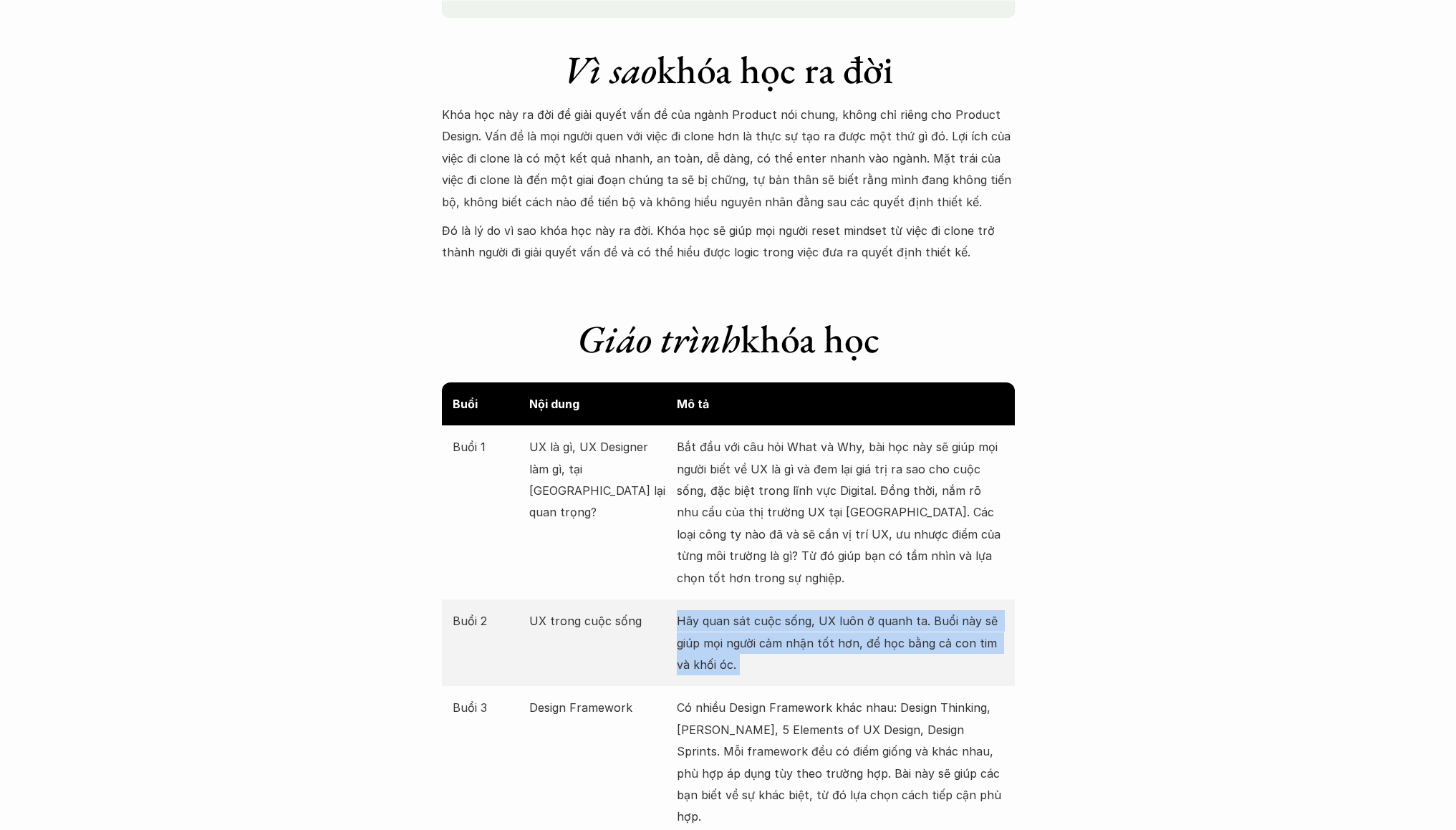
scroll to position [0, 0]
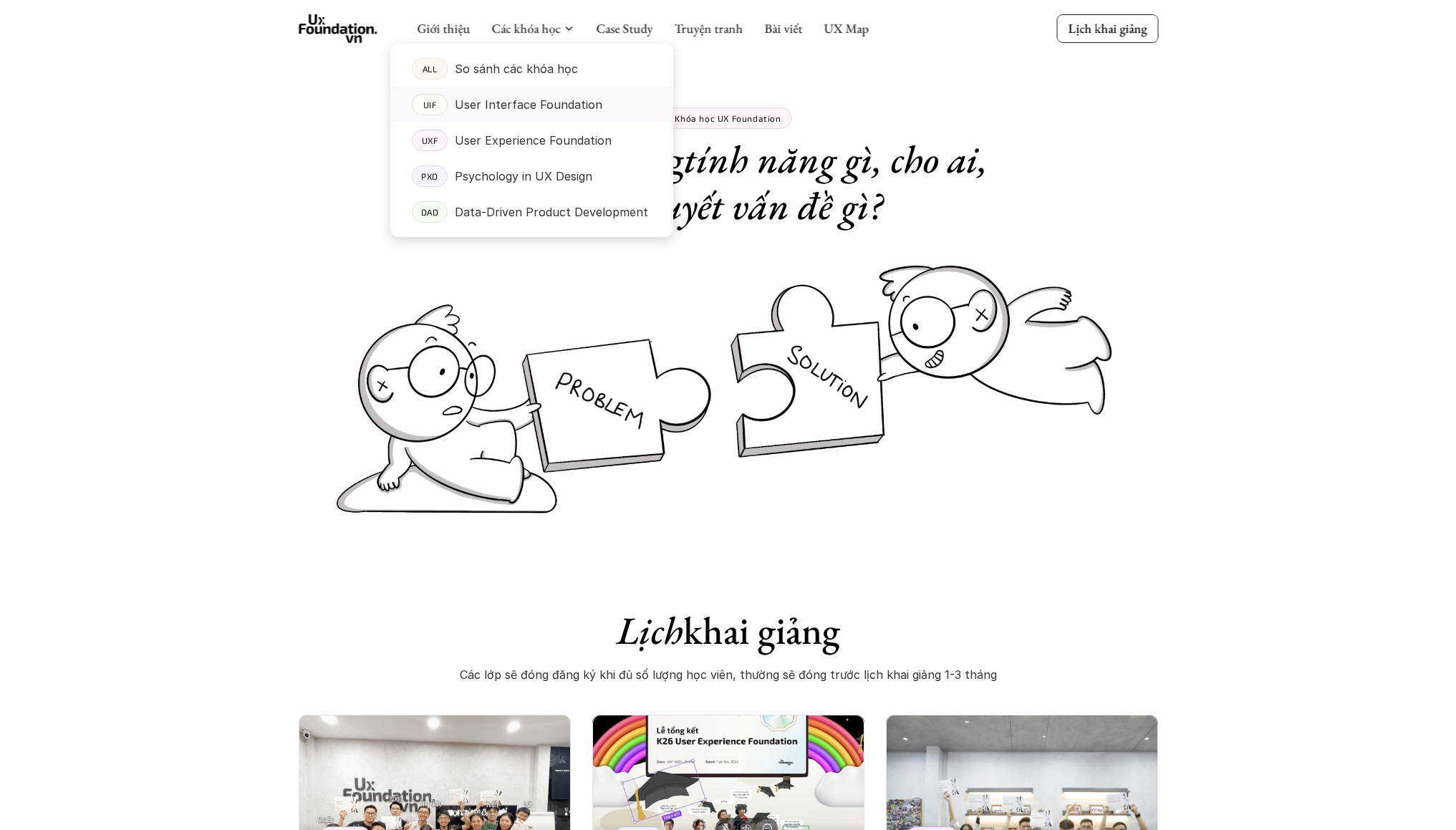
click at [562, 106] on p "User Interface Foundation" at bounding box center [528, 104] width 147 height 22
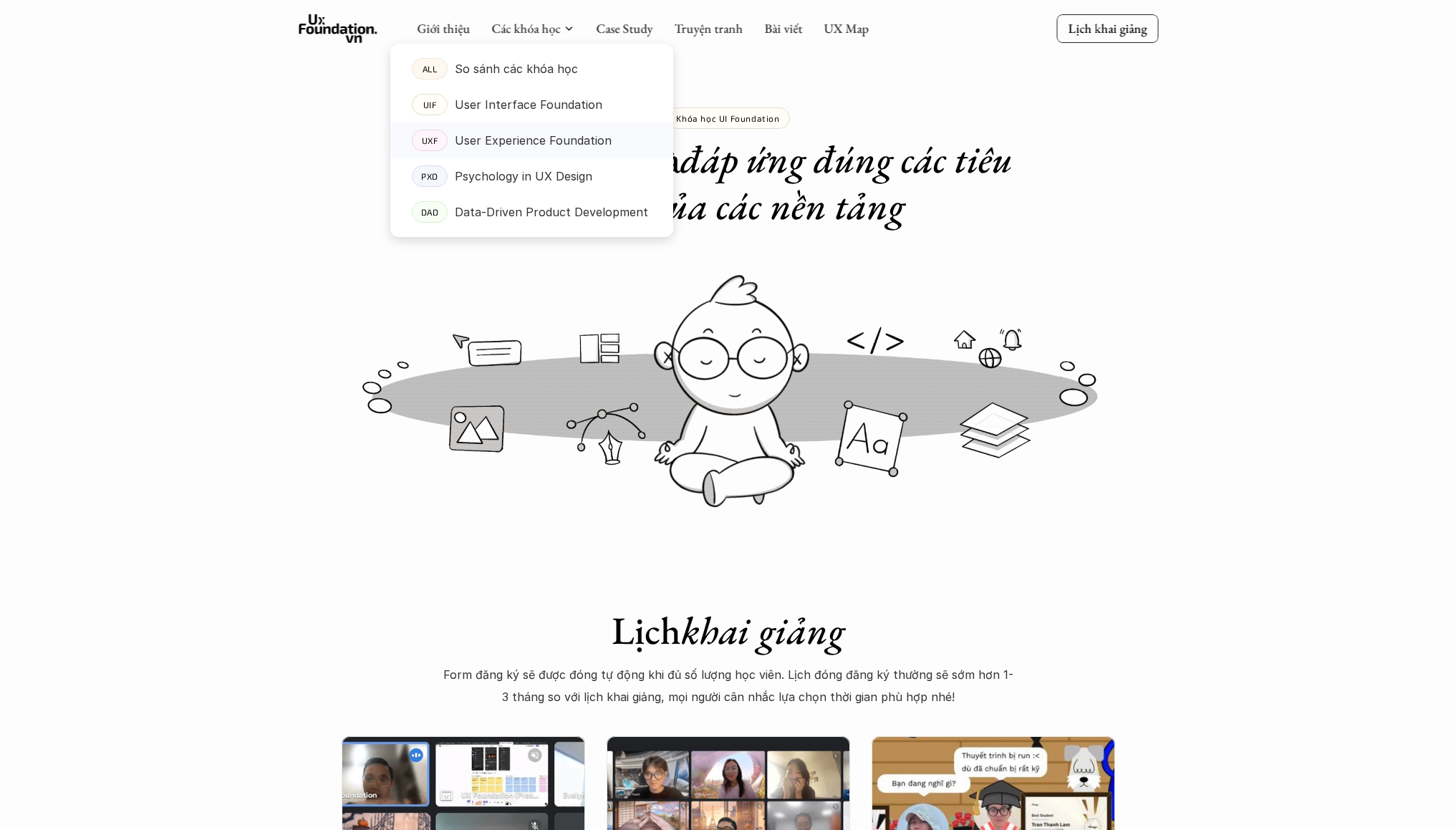
click at [548, 140] on p "User Experience Foundation" at bounding box center [533, 140] width 157 height 22
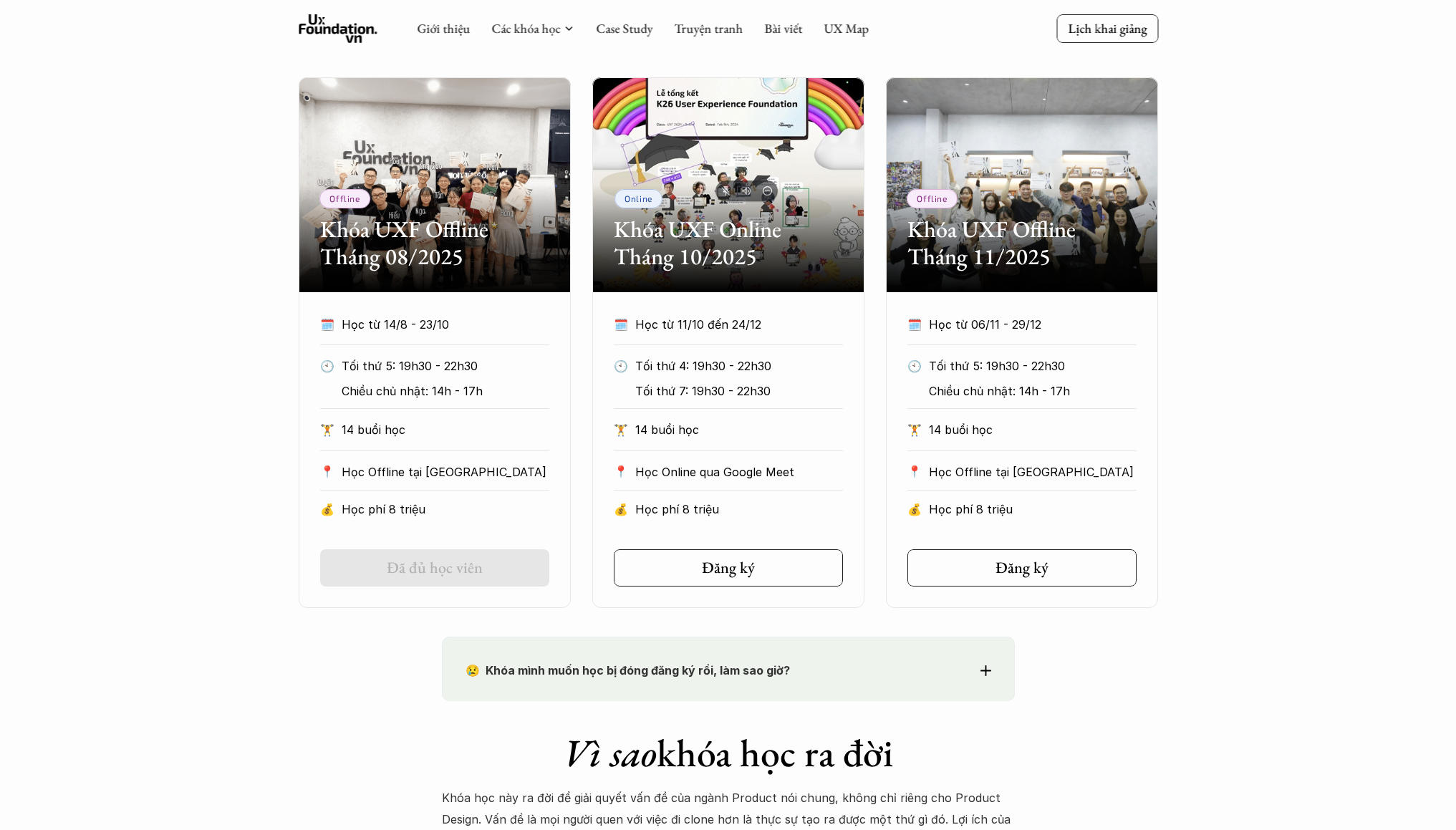
scroll to position [636, 0]
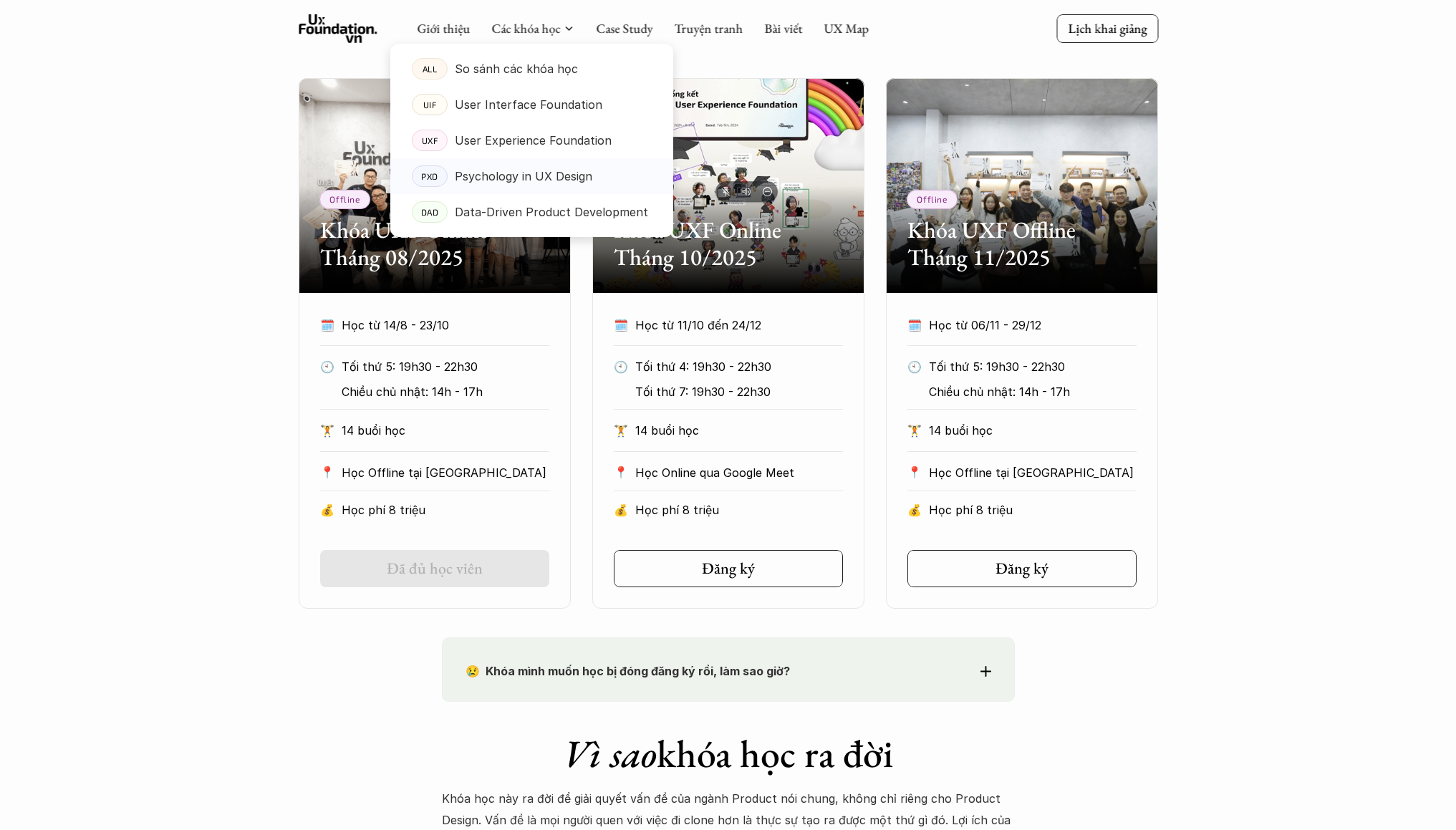
click at [542, 185] on p "Psychology in UX Design" at bounding box center [523, 176] width 138 height 22
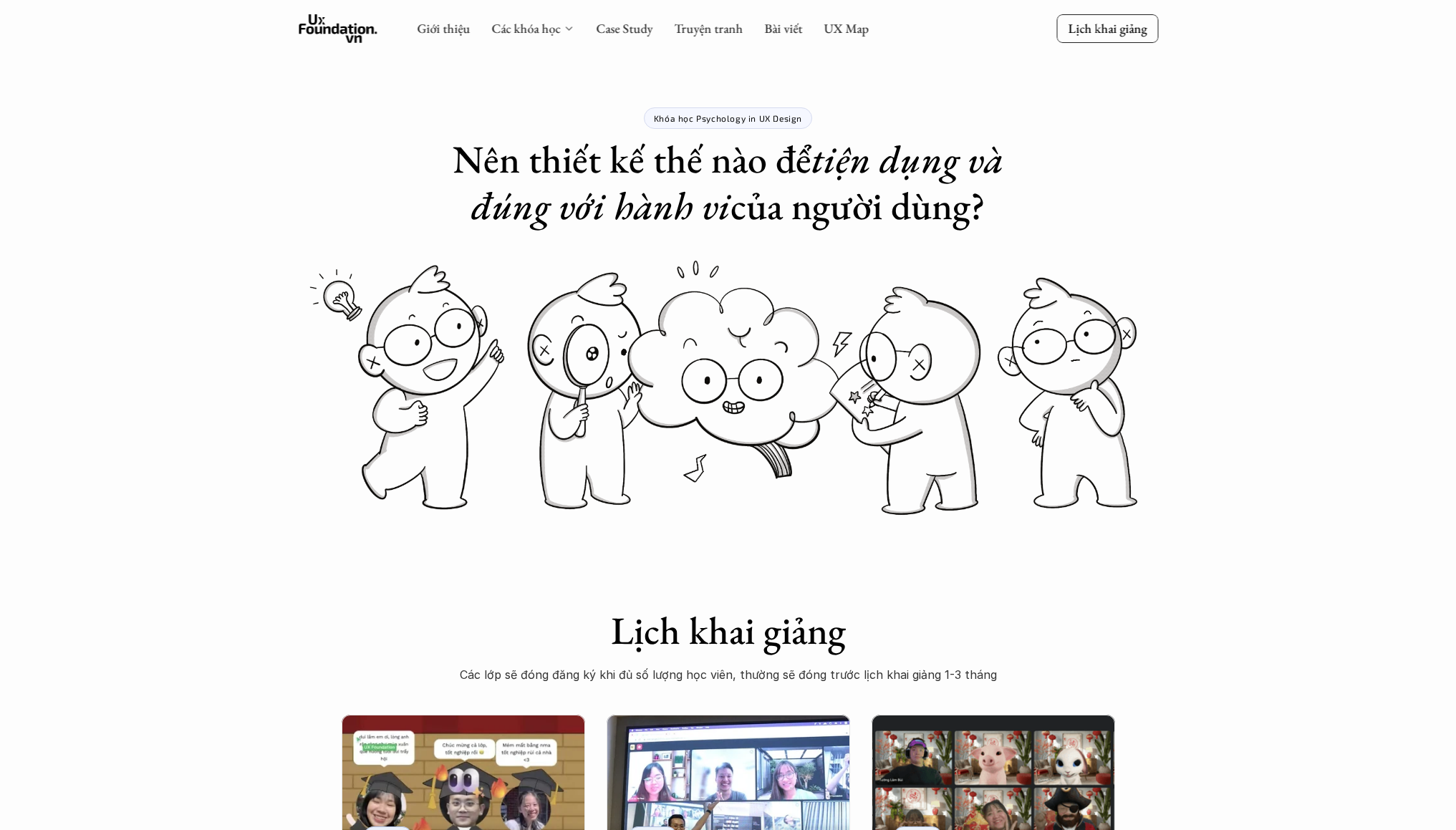
click at [566, 30] on icon at bounding box center [568, 29] width 11 height 11
click at [546, 30] on link "Các khóa học" at bounding box center [526, 28] width 69 height 17
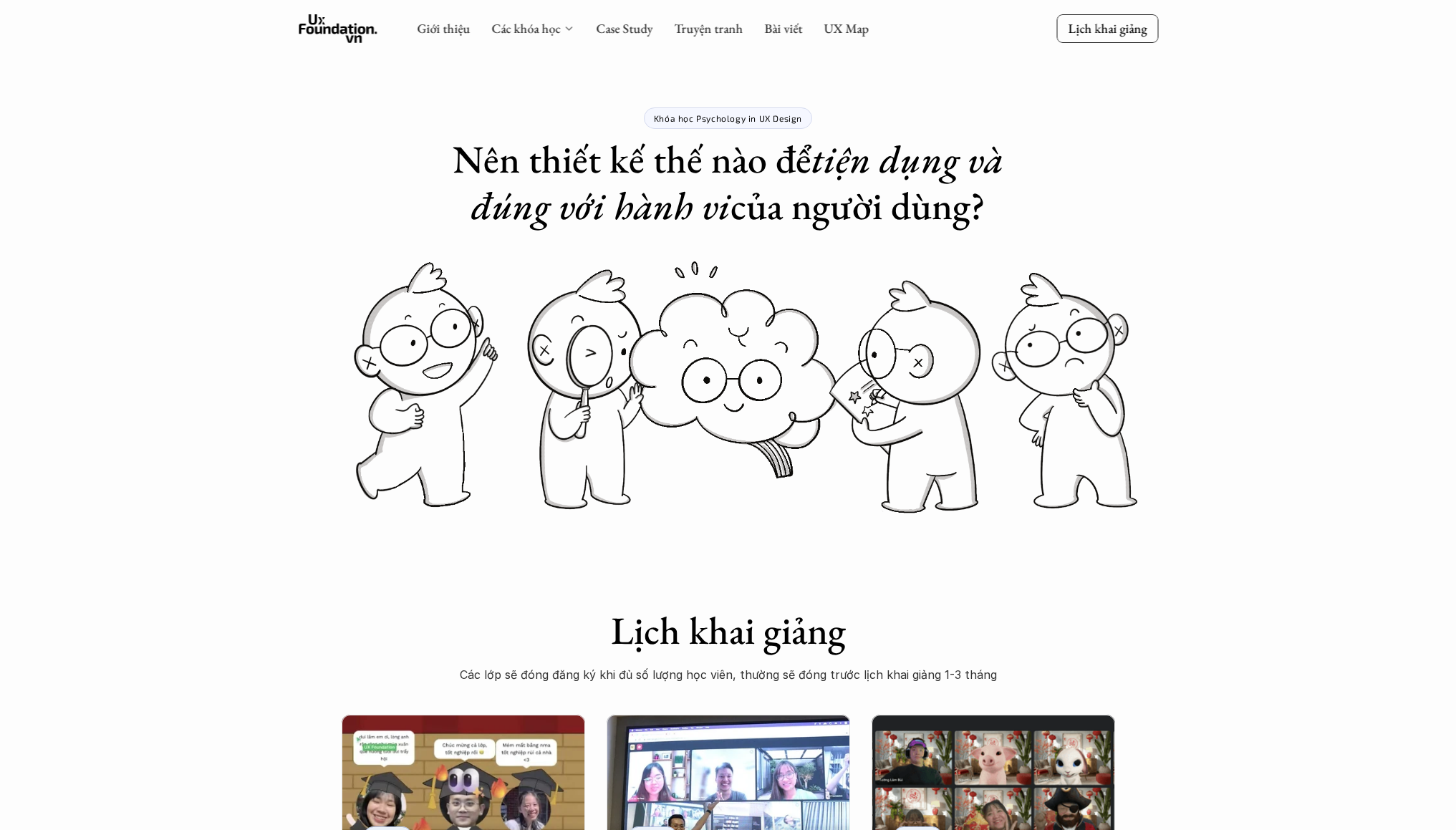
click at [568, 27] on icon at bounding box center [568, 29] width 11 height 11
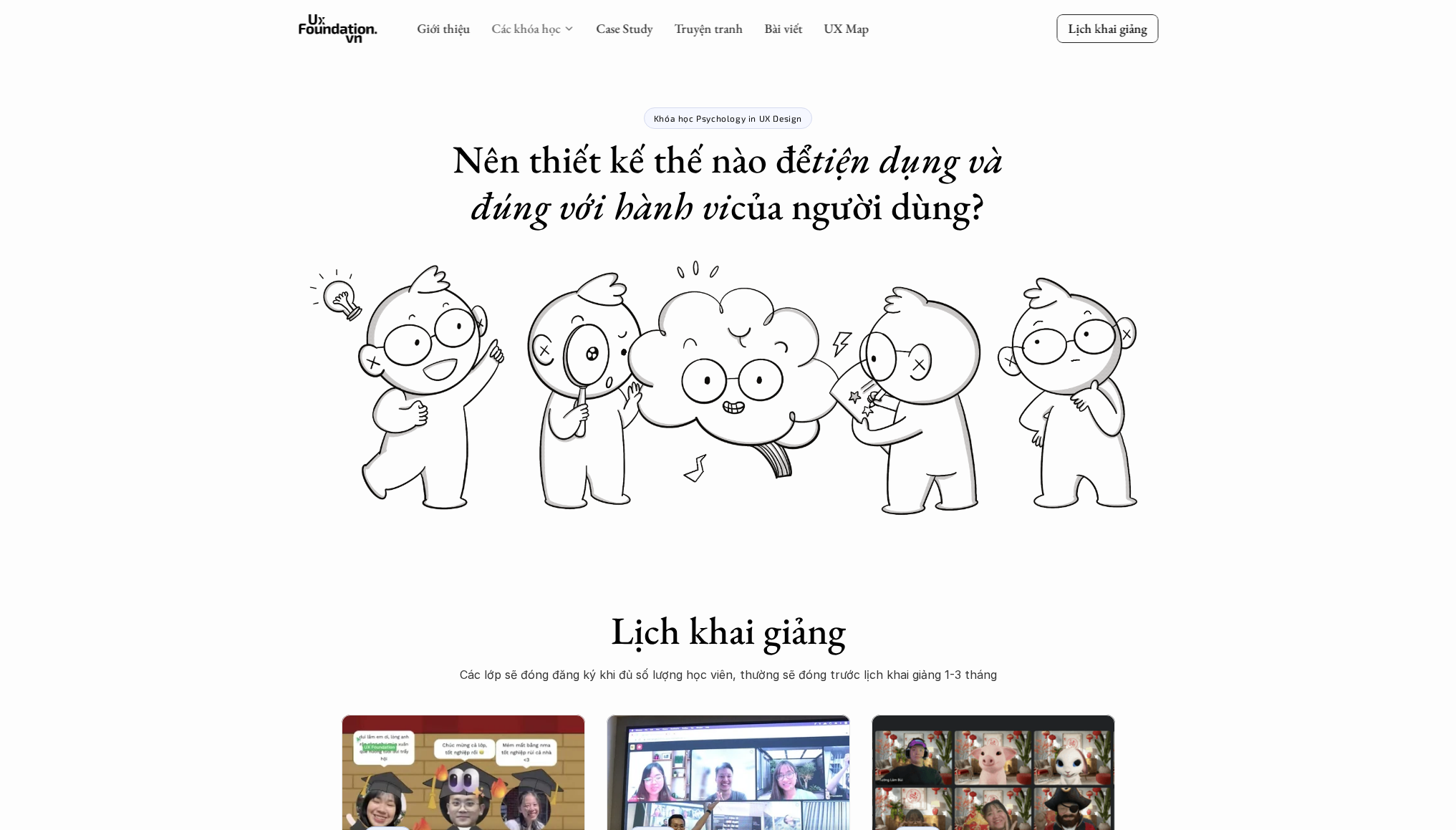
click at [511, 30] on link "Các khóa học" at bounding box center [526, 28] width 69 height 17
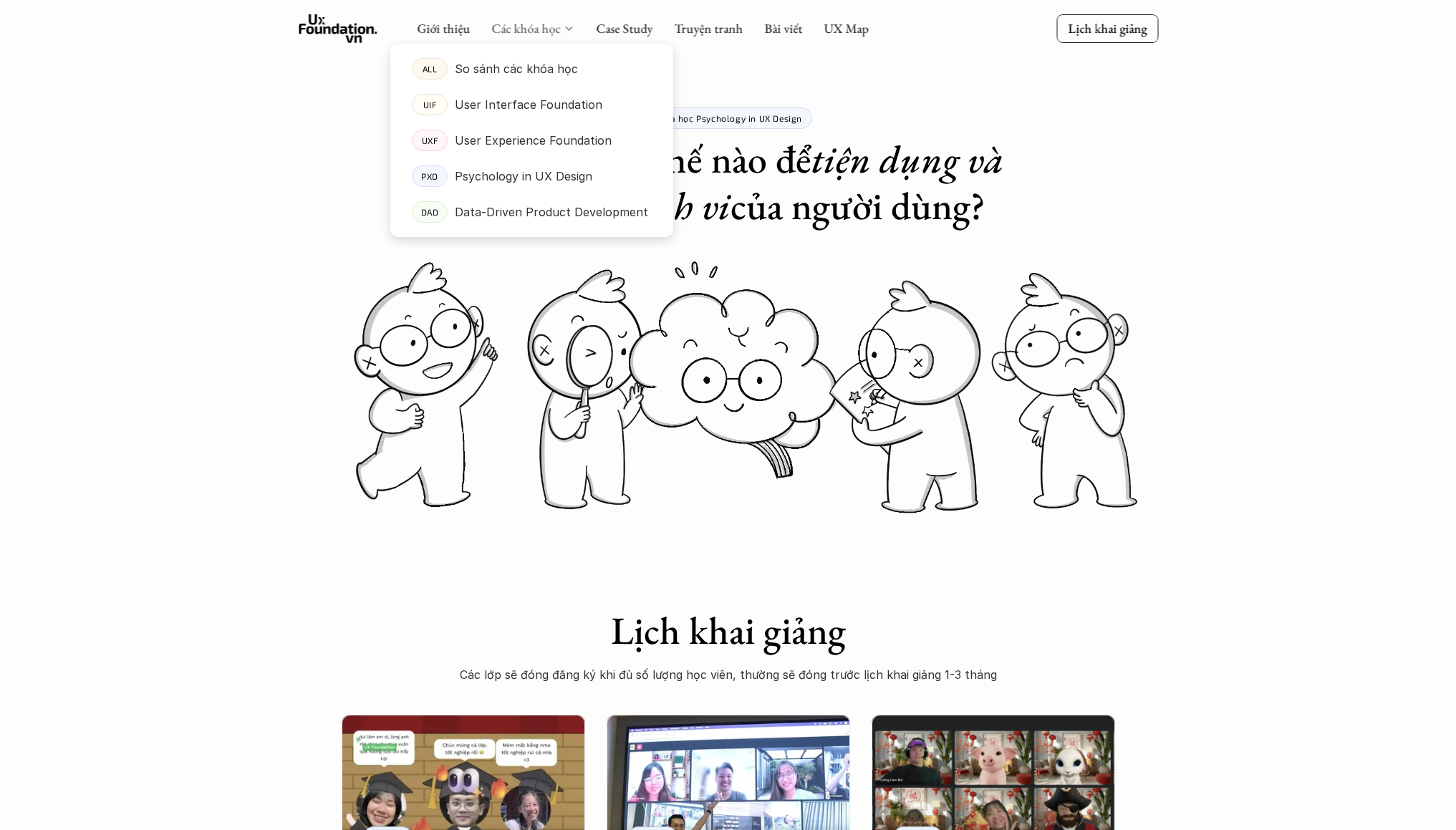
click at [538, 29] on link "Các khóa học" at bounding box center [526, 28] width 69 height 17
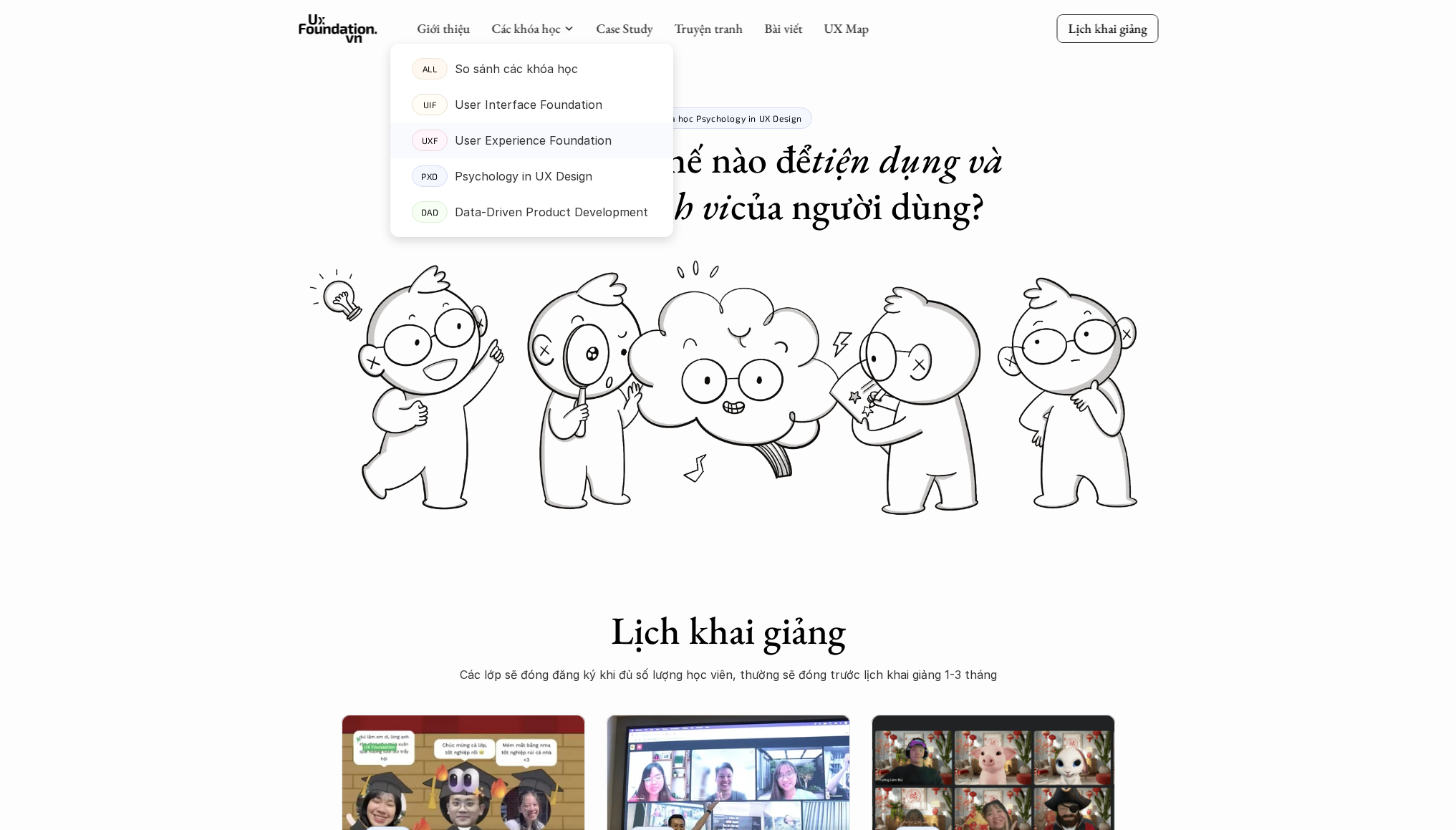
click at [539, 139] on p "User Experience Foundation" at bounding box center [533, 140] width 157 height 22
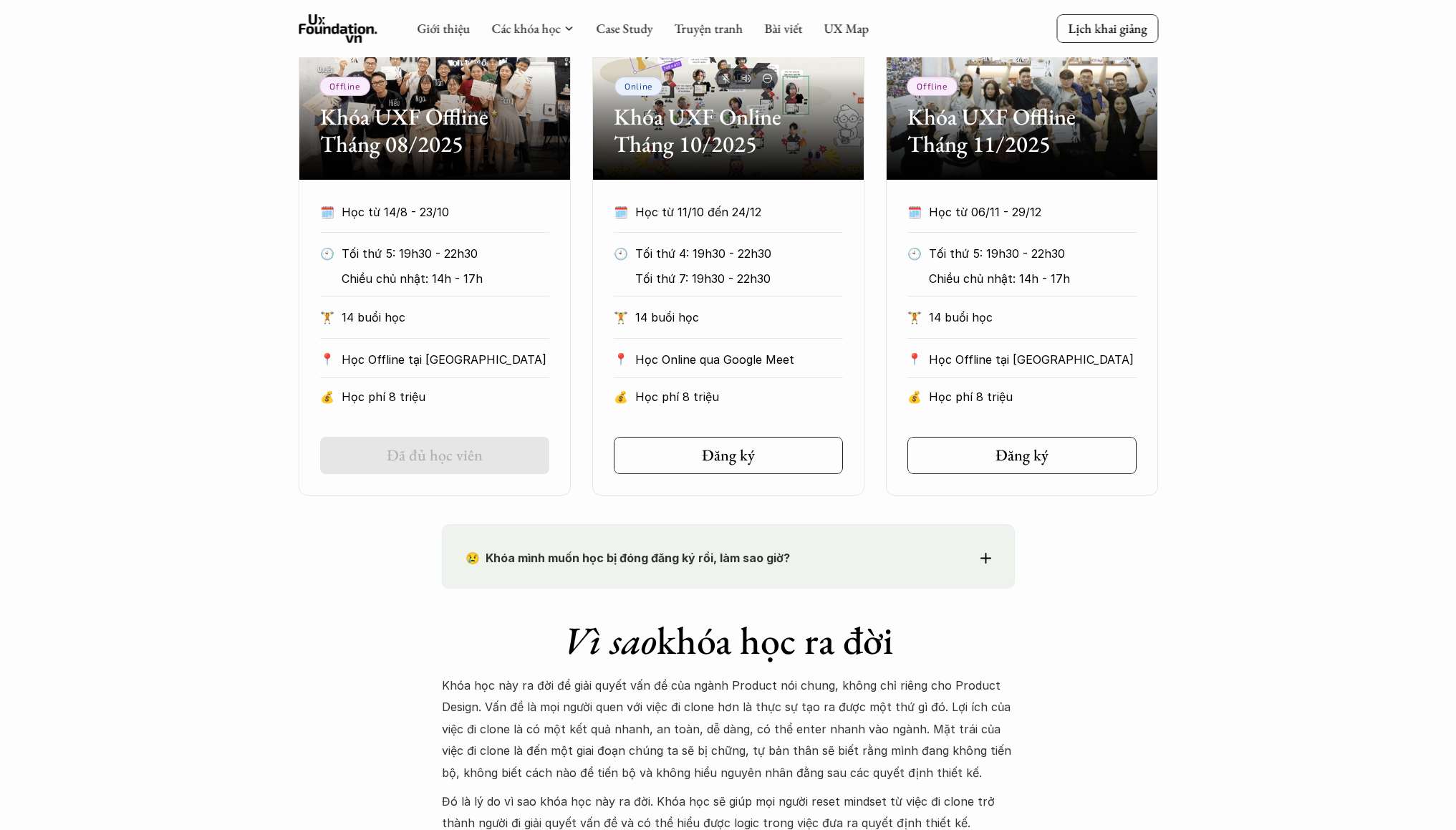
scroll to position [630, 0]
